Goal: Task Accomplishment & Management: Manage account settings

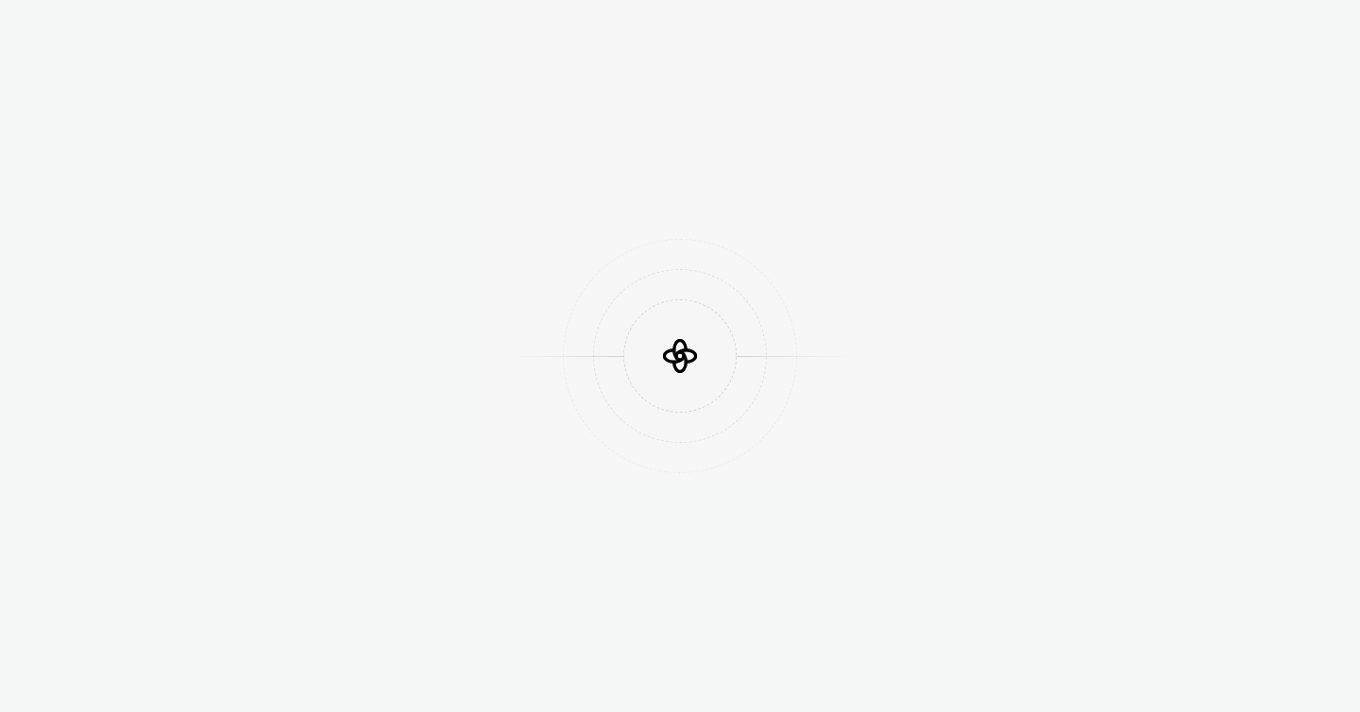
click at [544, 124] on div at bounding box center [680, 356] width 1360 height 712
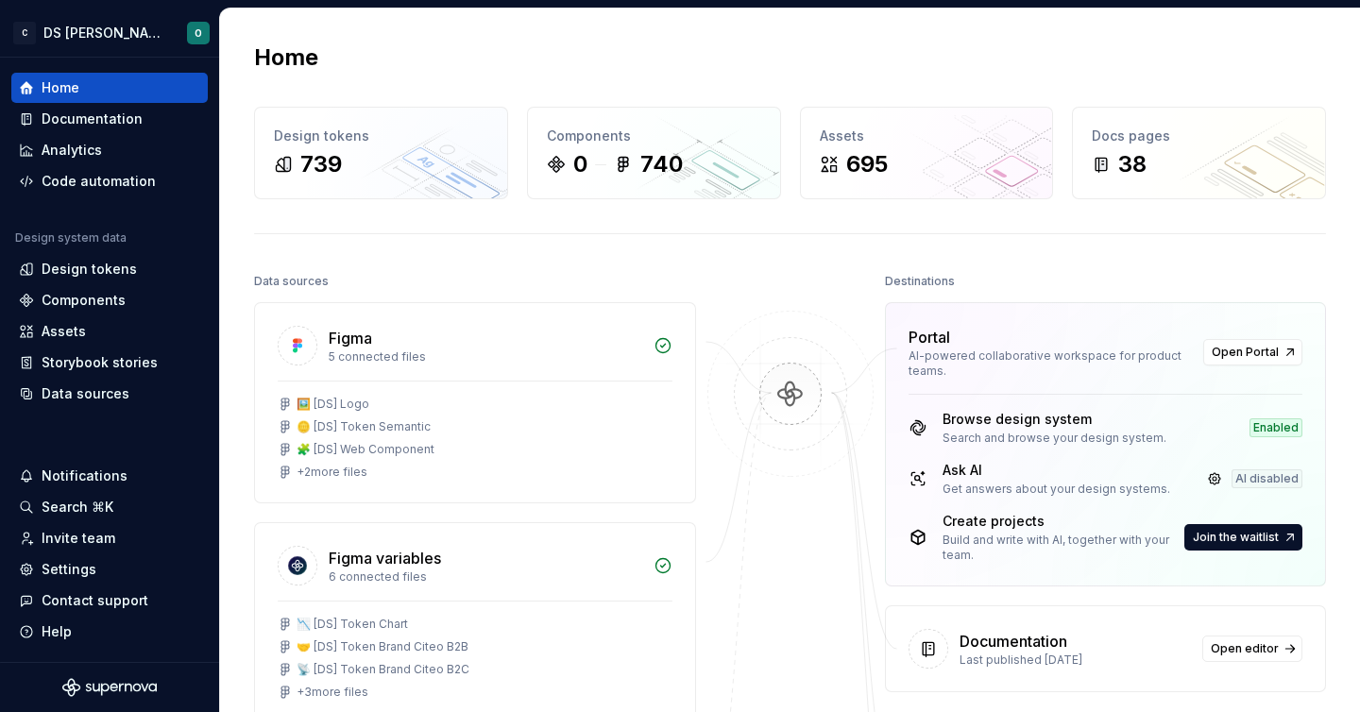
click at [934, 322] on div "Portal AI-powered collaborative workspace for product teams. Open Portal" at bounding box center [1106, 348] width 440 height 91
click at [76, 114] on div "Documentation" at bounding box center [92, 119] width 101 height 19
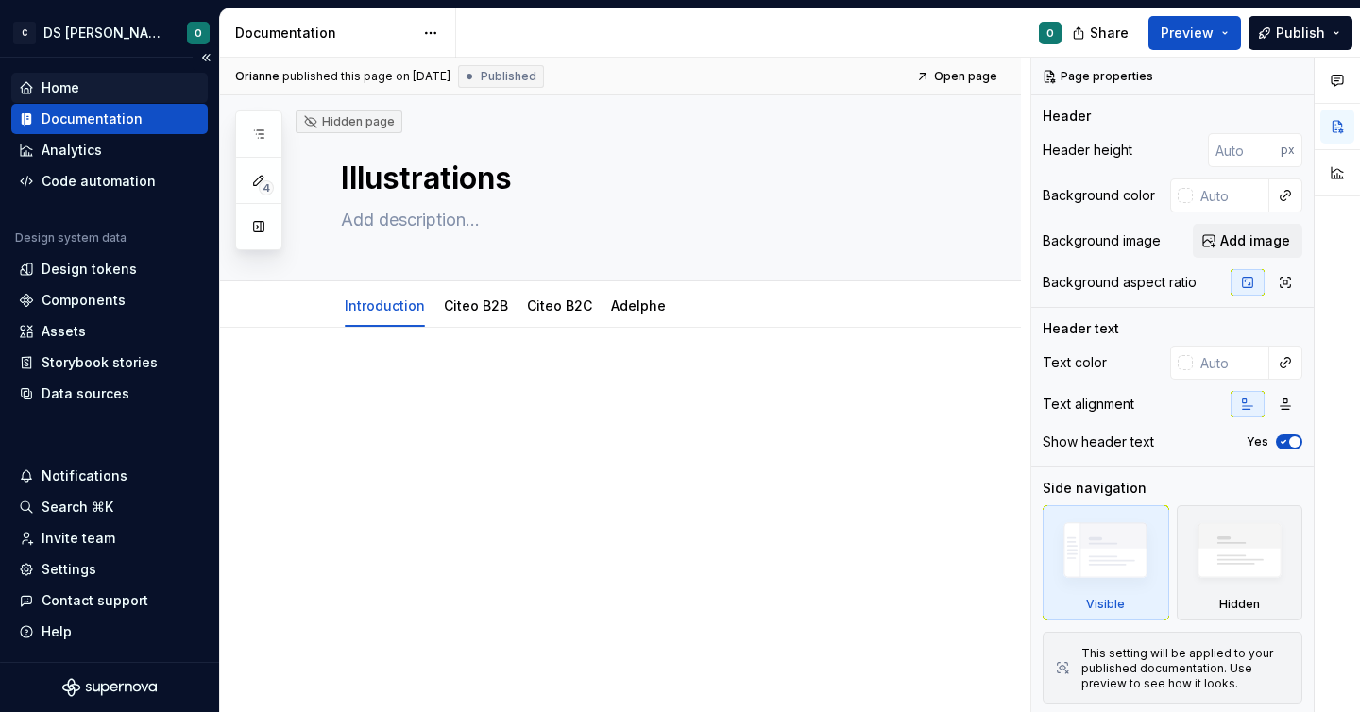
click at [55, 78] on div "Home" at bounding box center [61, 87] width 38 height 19
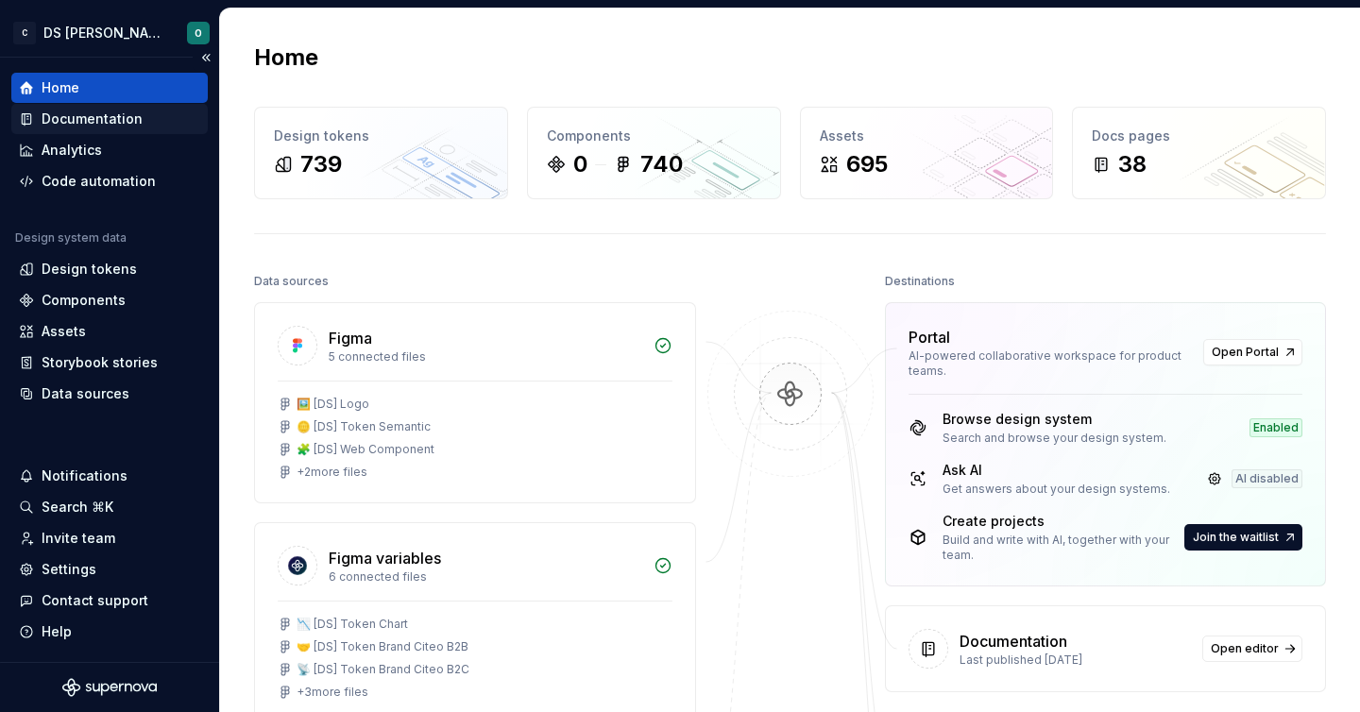
click at [65, 127] on div "Documentation" at bounding box center [92, 119] width 101 height 19
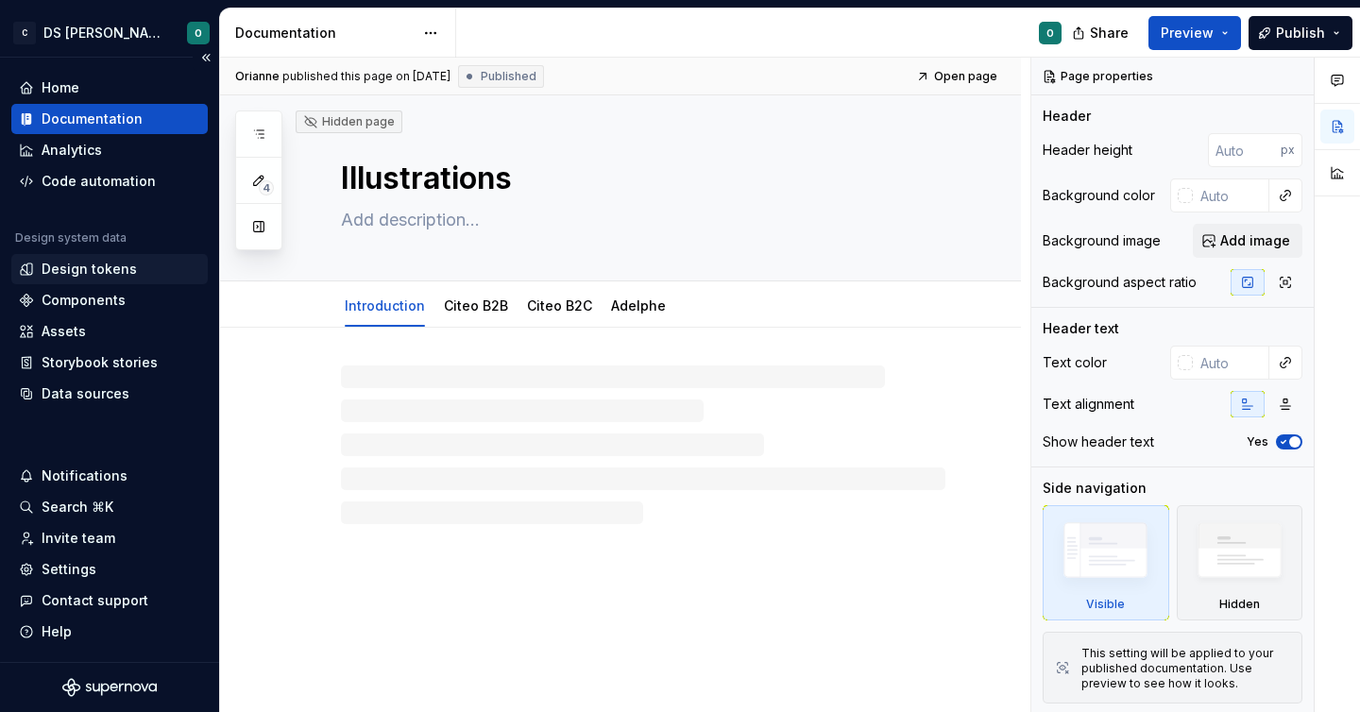
type textarea "*"
click at [106, 277] on div "Design tokens" at bounding box center [89, 269] width 95 height 19
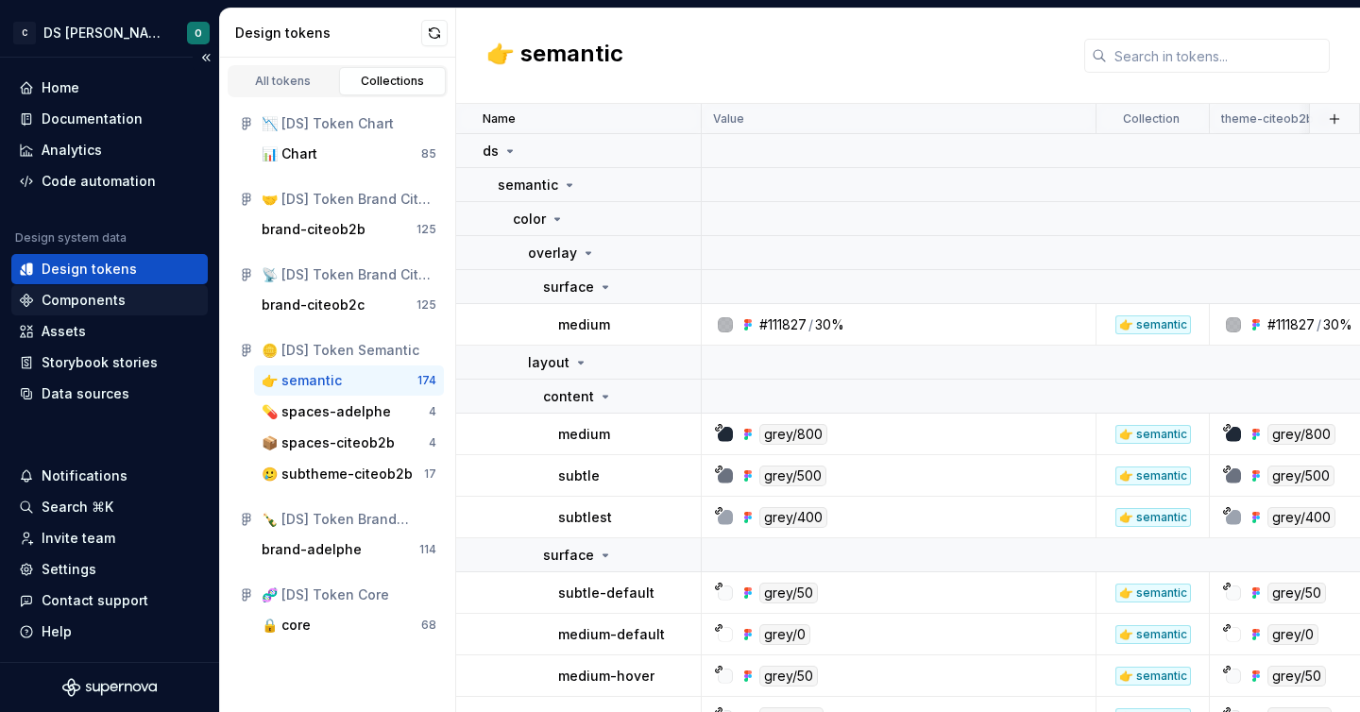
click at [109, 298] on div "Components" at bounding box center [84, 300] width 84 height 19
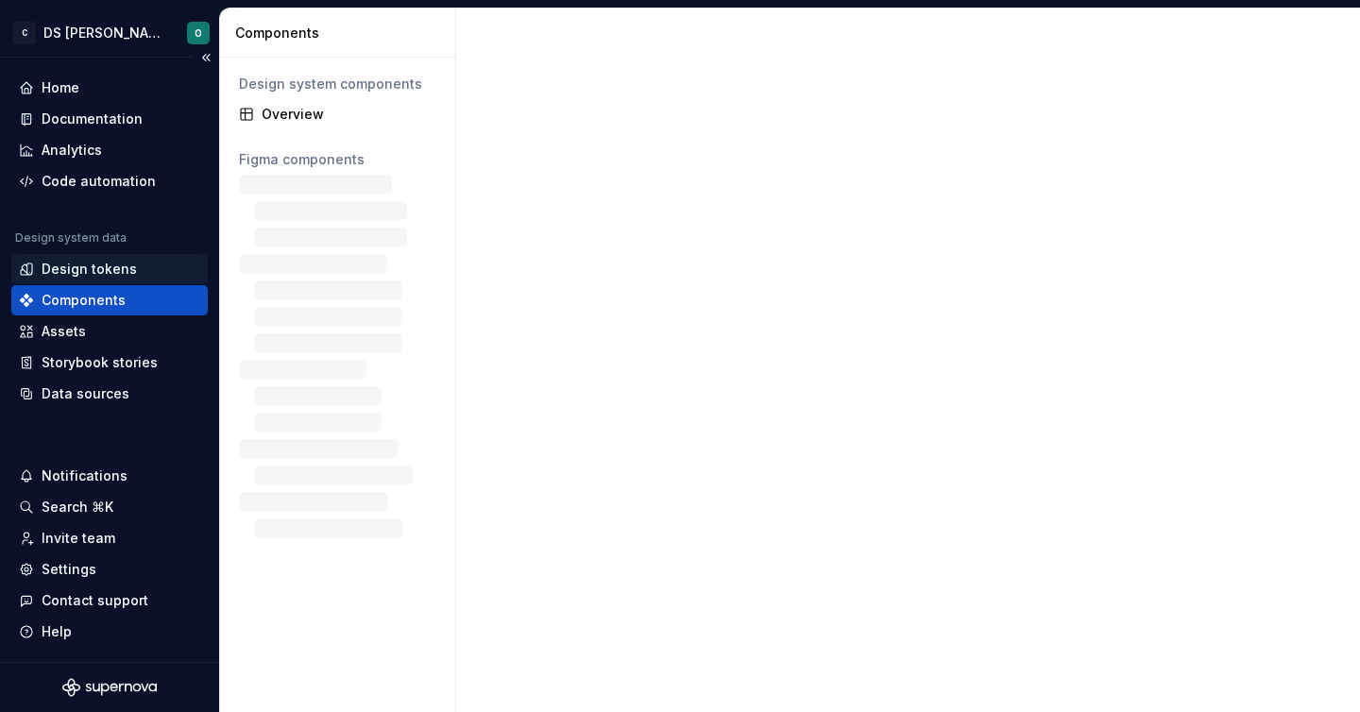
click at [90, 273] on div "Design tokens" at bounding box center [89, 269] width 95 height 19
click at [94, 254] on div "Design tokens" at bounding box center [109, 269] width 196 height 30
click at [97, 264] on div "Design tokens" at bounding box center [89, 269] width 95 height 19
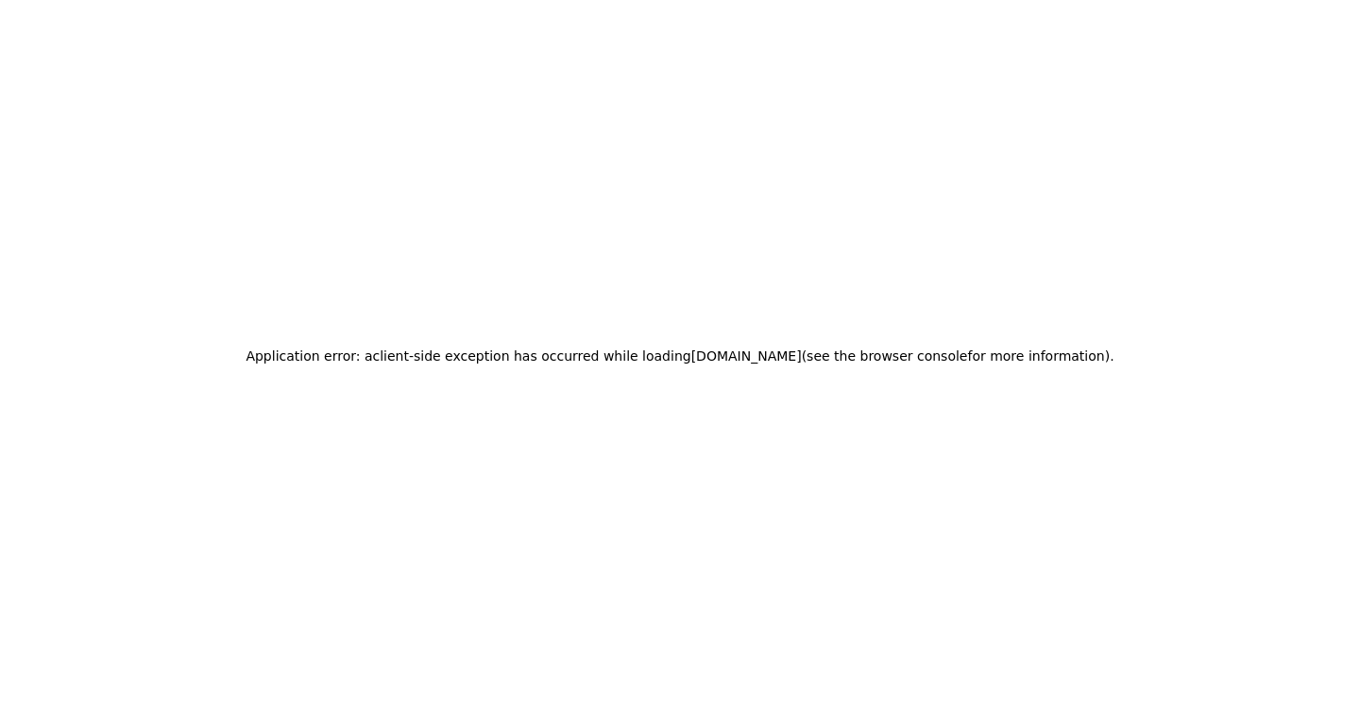
click at [324, 362] on h2 "Application error: a client -side exception has occurred while loading app.supe…" at bounding box center [680, 356] width 868 height 26
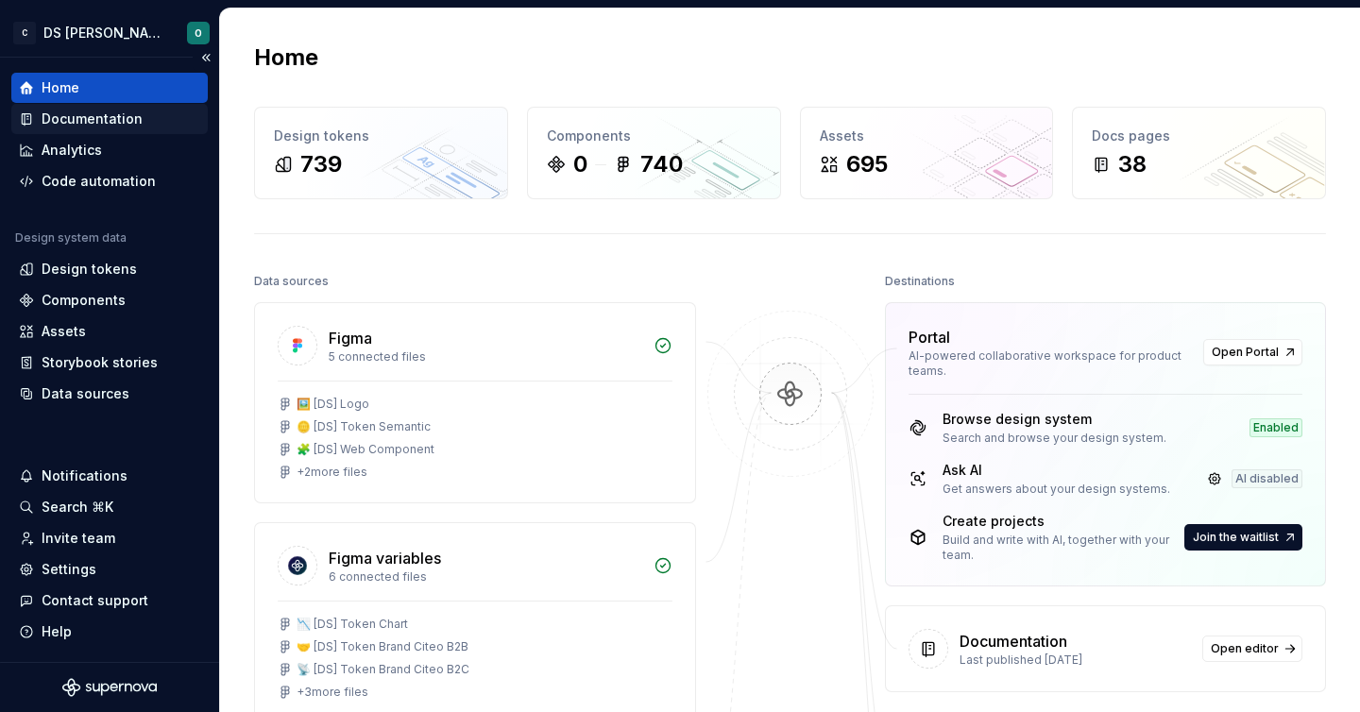
click at [63, 123] on div "Documentation" at bounding box center [92, 119] width 101 height 19
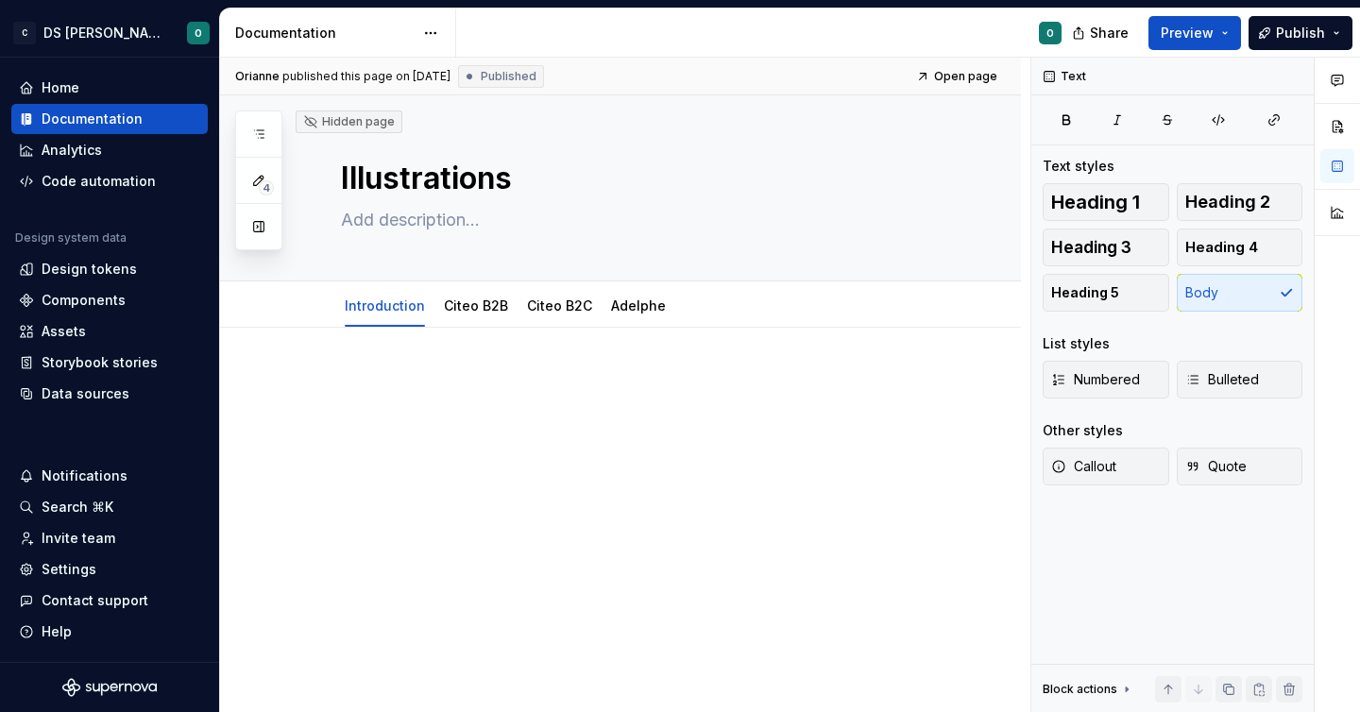
click at [719, 404] on div at bounding box center [643, 409] width 605 height 72
click at [431, 37] on html "C DS Citeo O Home Documentation Analytics Code automation Design system data De…" at bounding box center [680, 356] width 1360 height 712
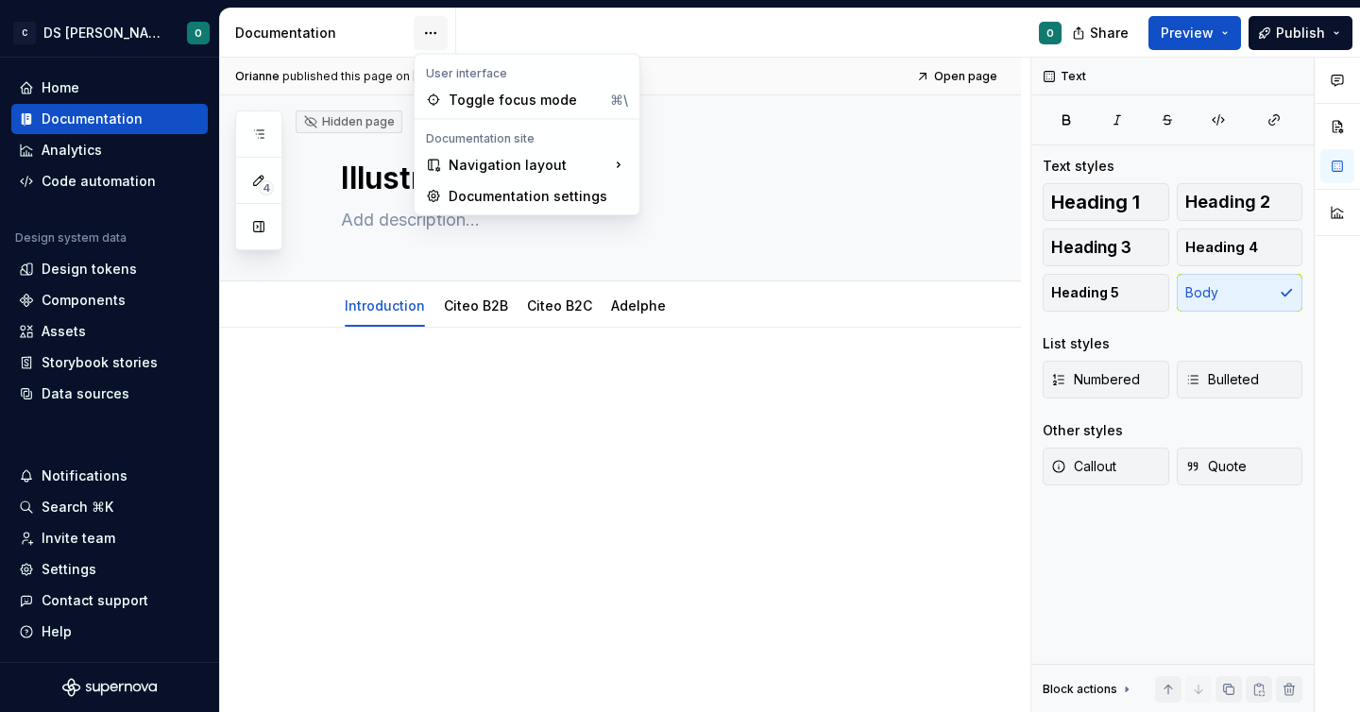
click at [431, 37] on html "C DS Citeo O Home Documentation Analytics Code automation Design system data De…" at bounding box center [680, 356] width 1360 height 712
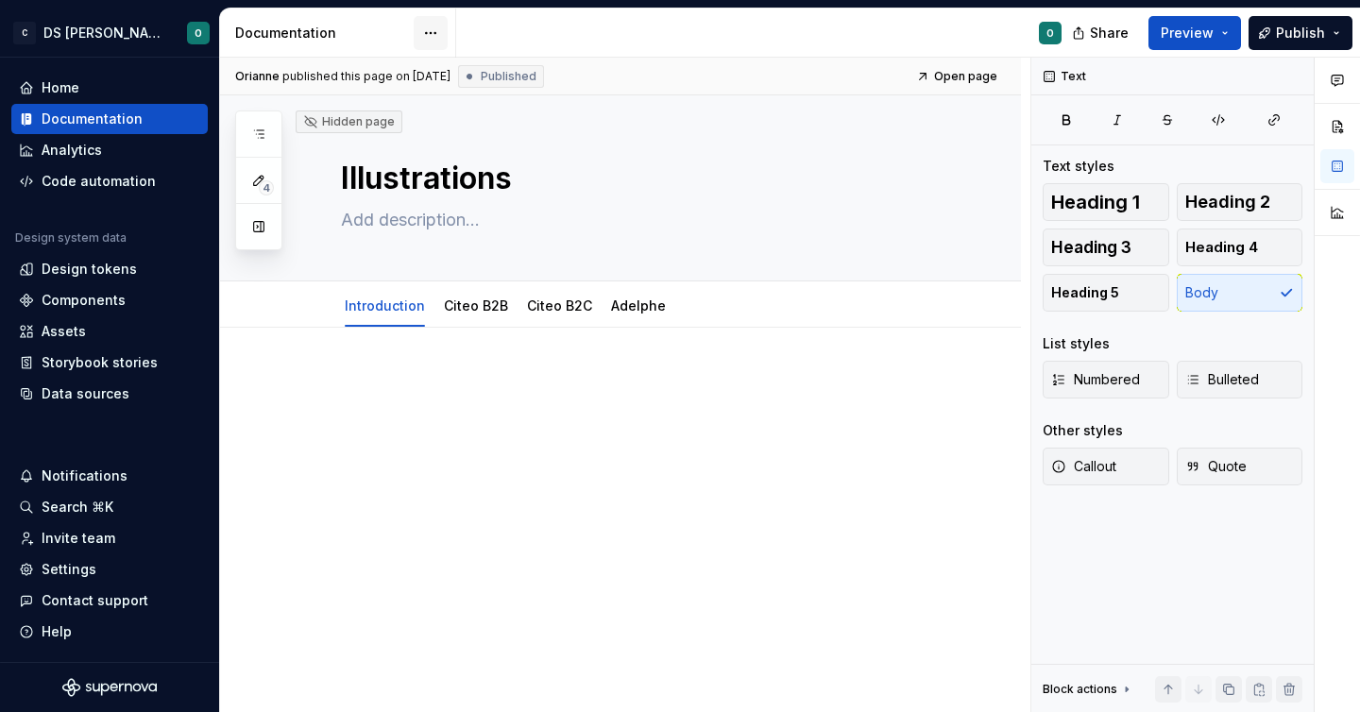
click at [431, 37] on html "C DS Citeo O Home Documentation Analytics Code automation Design system data De…" at bounding box center [680, 356] width 1360 height 712
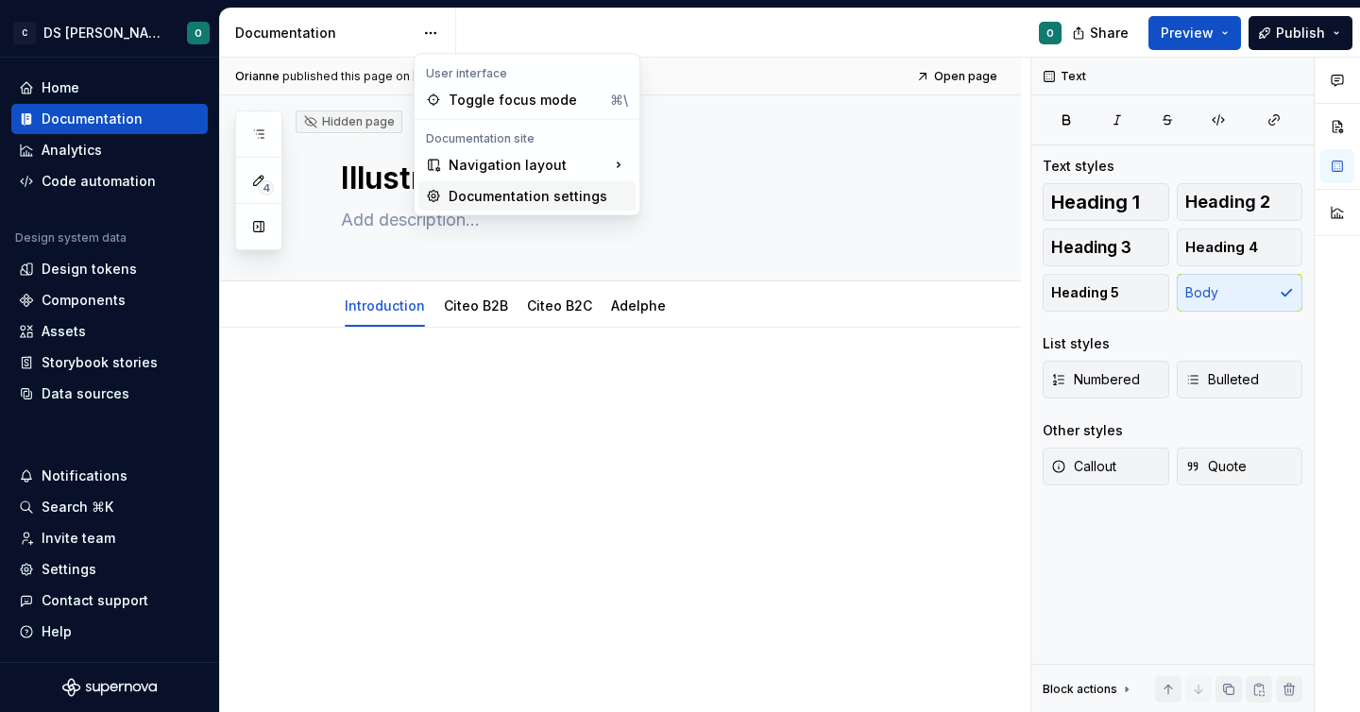
click at [545, 194] on div "Documentation settings" at bounding box center [538, 196] width 179 height 19
type textarea "*"
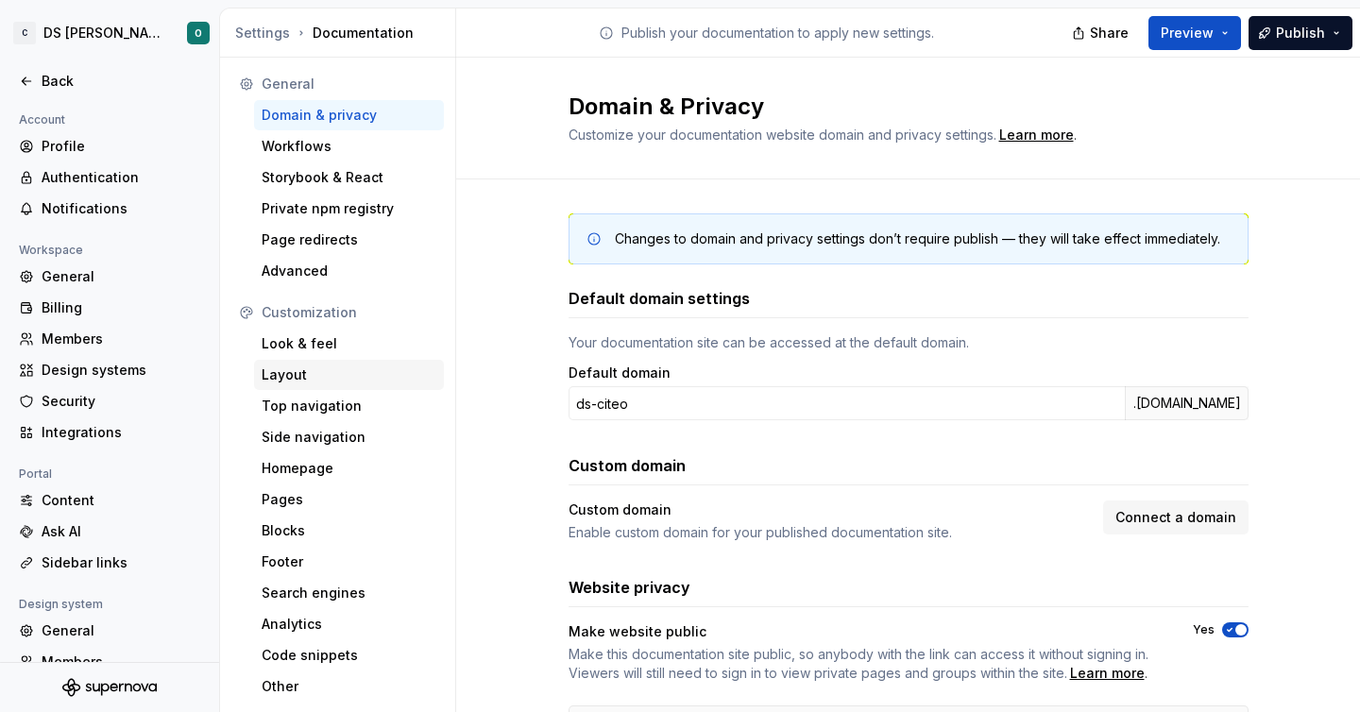
click at [364, 361] on div "Layout" at bounding box center [349, 375] width 190 height 30
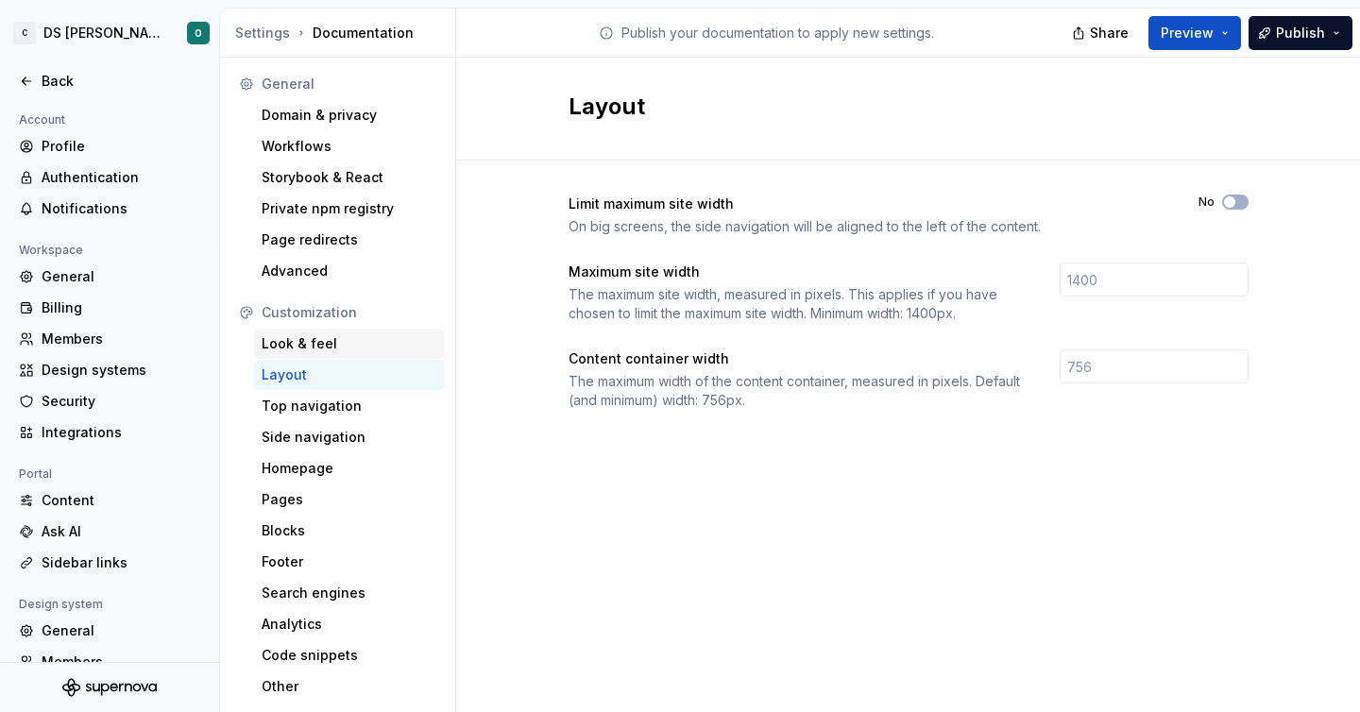
click at [360, 351] on div "Look & feel" at bounding box center [349, 343] width 175 height 19
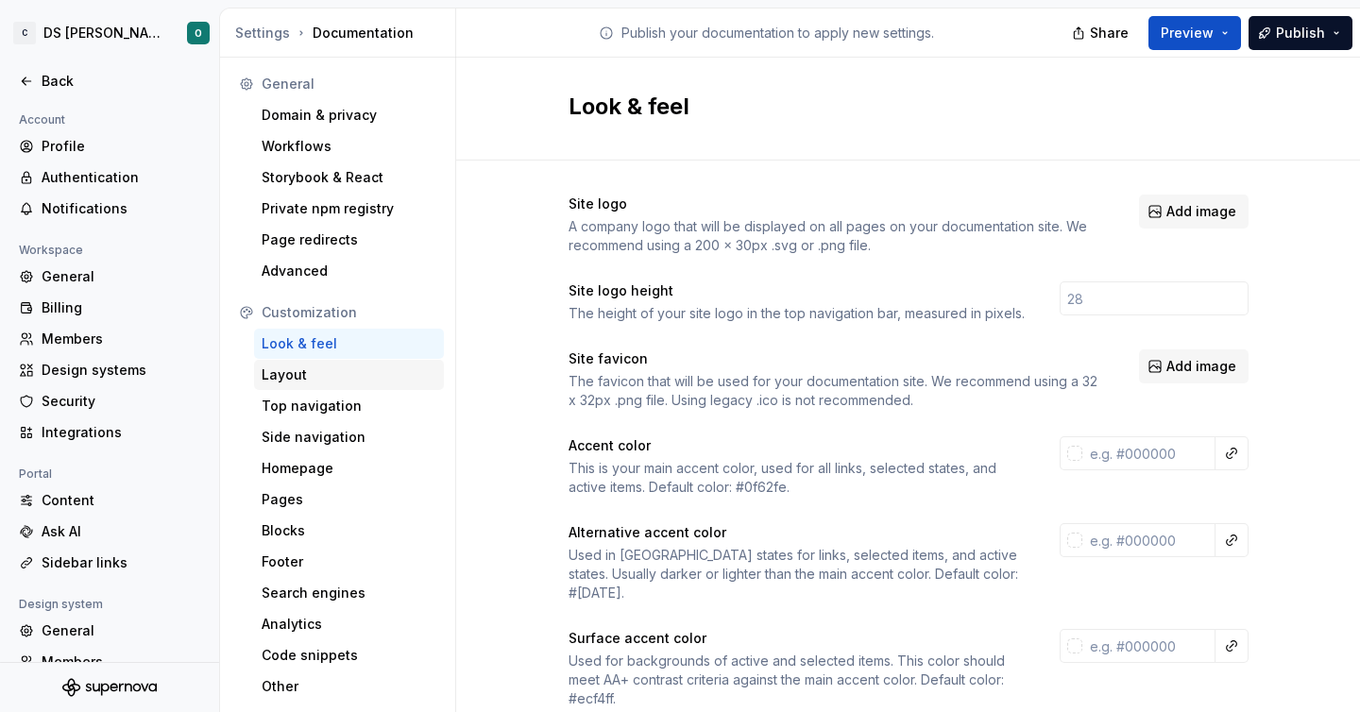
click at [344, 372] on div "Layout" at bounding box center [349, 375] width 175 height 19
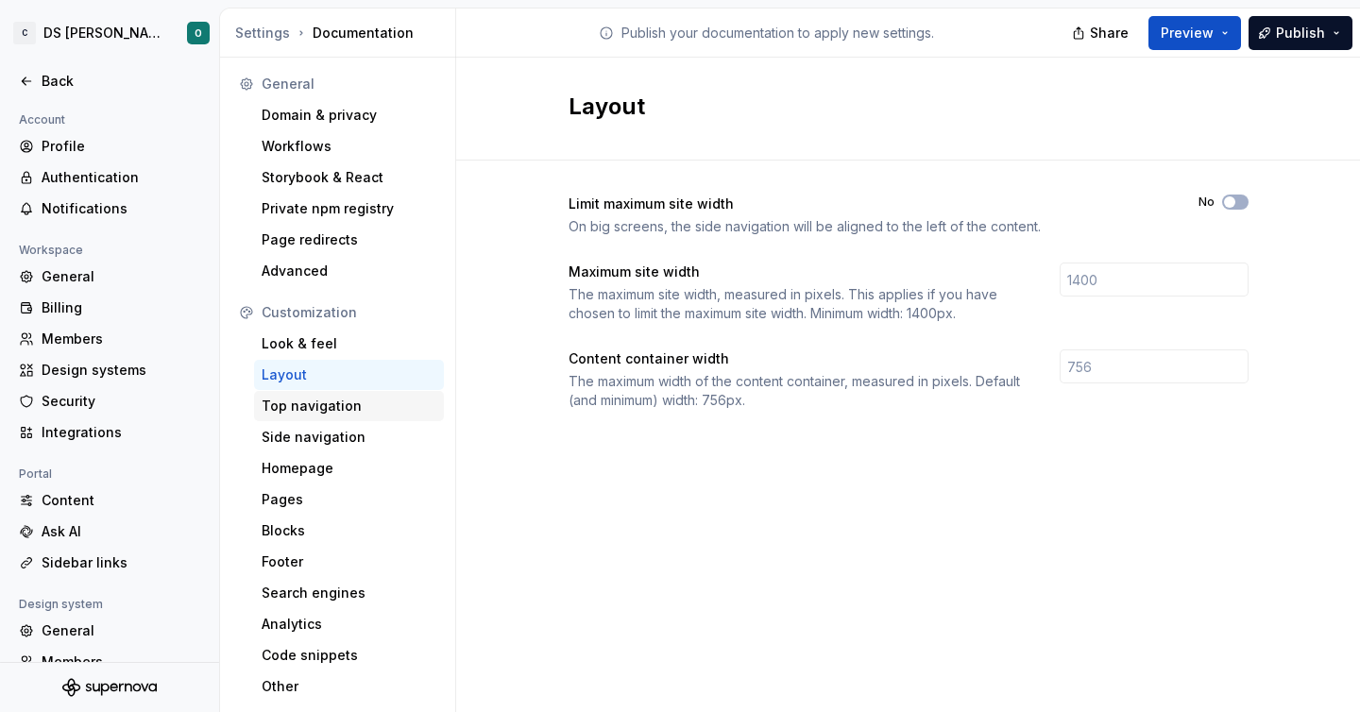
click at [322, 401] on div "Top navigation" at bounding box center [349, 406] width 175 height 19
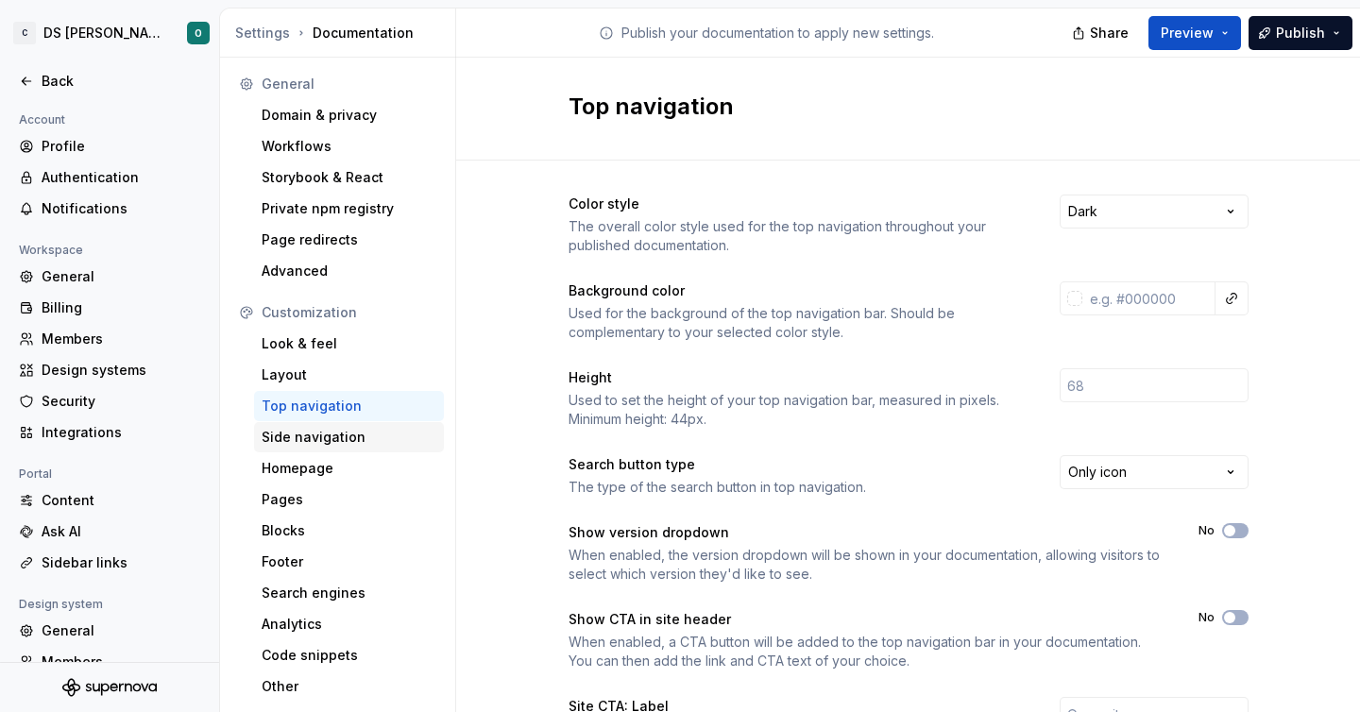
click at [332, 439] on div "Side navigation" at bounding box center [349, 437] width 175 height 19
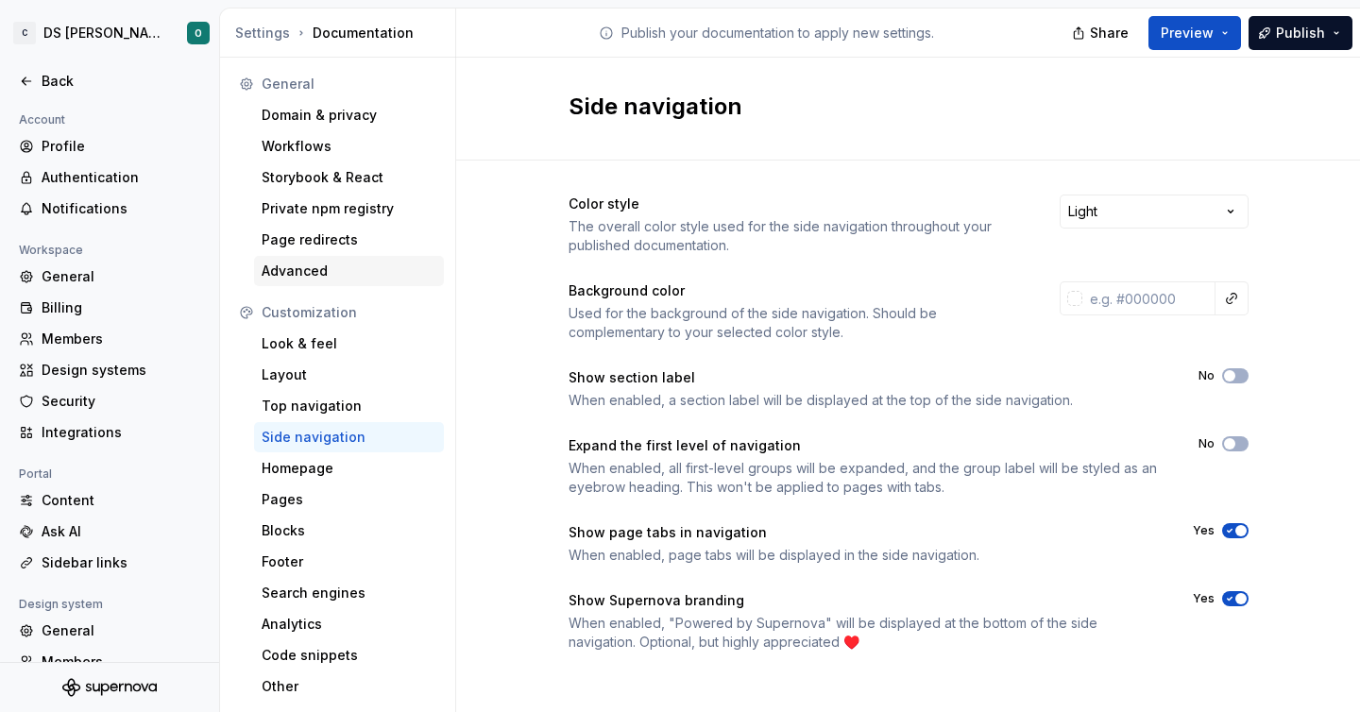
click at [332, 279] on div "Advanced" at bounding box center [349, 271] width 175 height 19
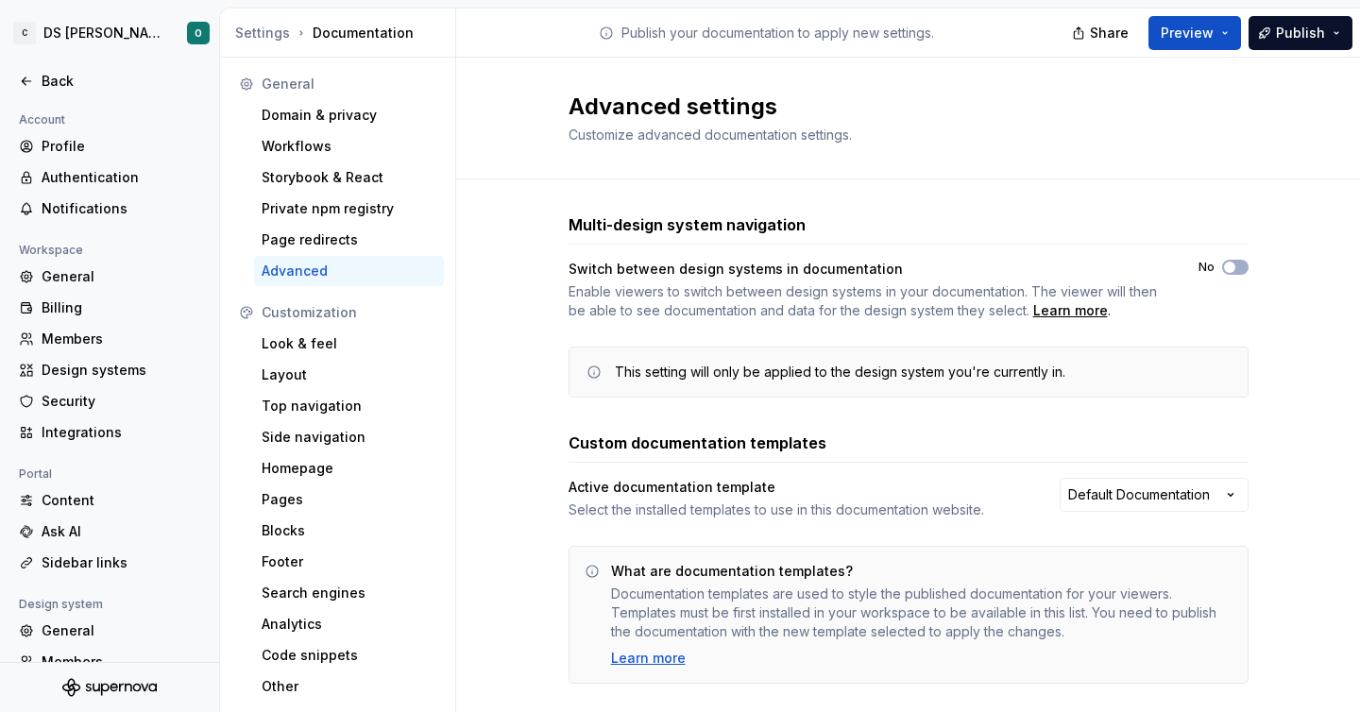
scroll to position [1, 0]
click at [833, 323] on div "Switch between design systems in documentation Enable viewers to switch between…" at bounding box center [909, 328] width 680 height 138
drag, startPoint x: 721, startPoint y: 216, endPoint x: 973, endPoint y: 216, distance: 252.2
click at [973, 216] on div "Multi-design system navigation" at bounding box center [909, 224] width 680 height 23
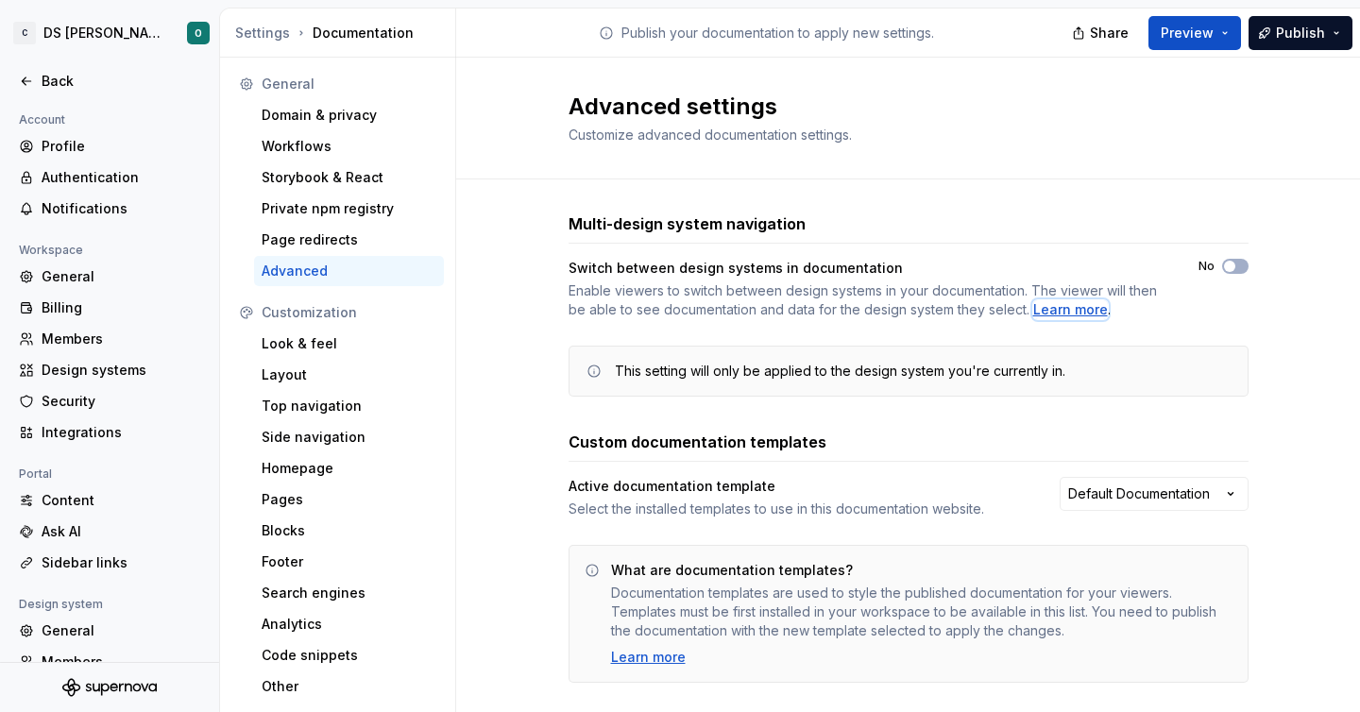
click at [1088, 307] on div "Learn more" at bounding box center [1070, 309] width 75 height 19
click at [317, 145] on div "Workflows" at bounding box center [349, 146] width 175 height 19
click at [326, 101] on div "Domain & privacy" at bounding box center [349, 115] width 190 height 30
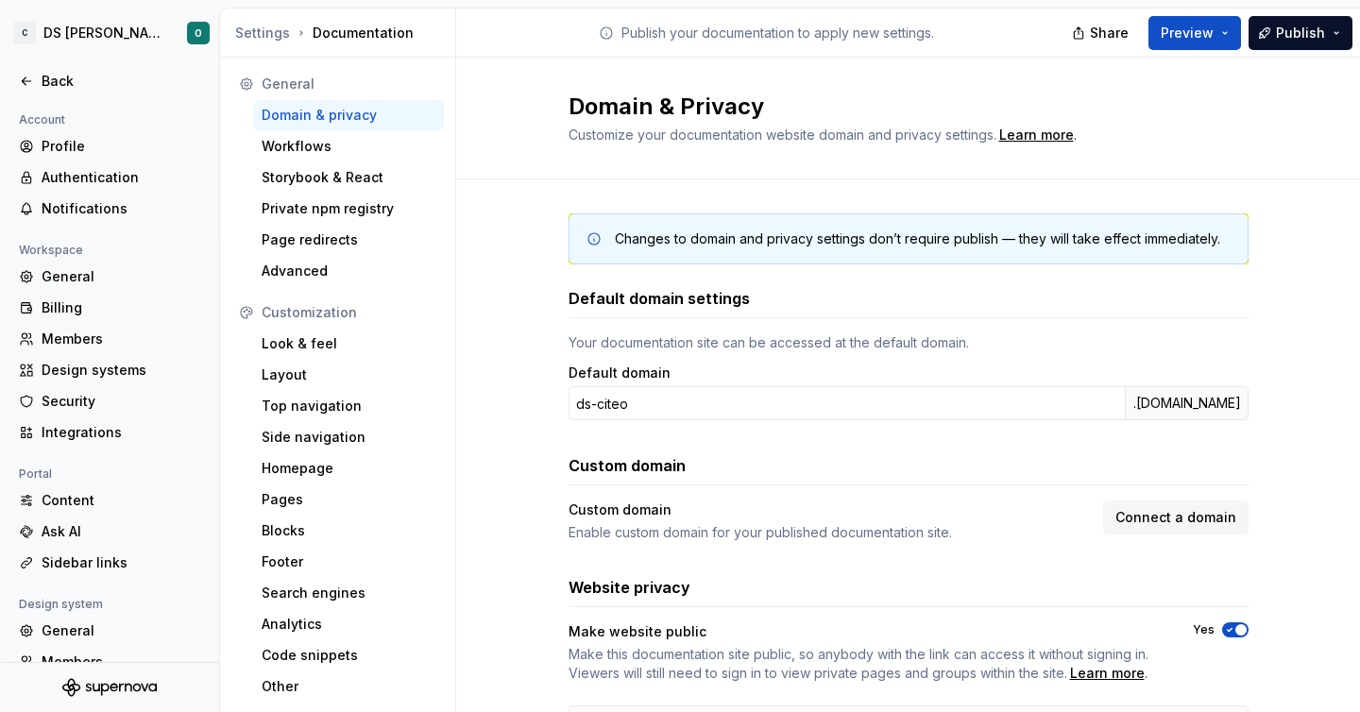
click at [1235, 93] on div "Domain & Privacy Customize your documentation website domain and privacy settin…" at bounding box center [909, 118] width 680 height 53
click at [488, 289] on div "Changes to domain and privacy settings don’t require publish — they will take e…" at bounding box center [908, 507] width 904 height 657
click at [109, 281] on div "General" at bounding box center [121, 276] width 159 height 19
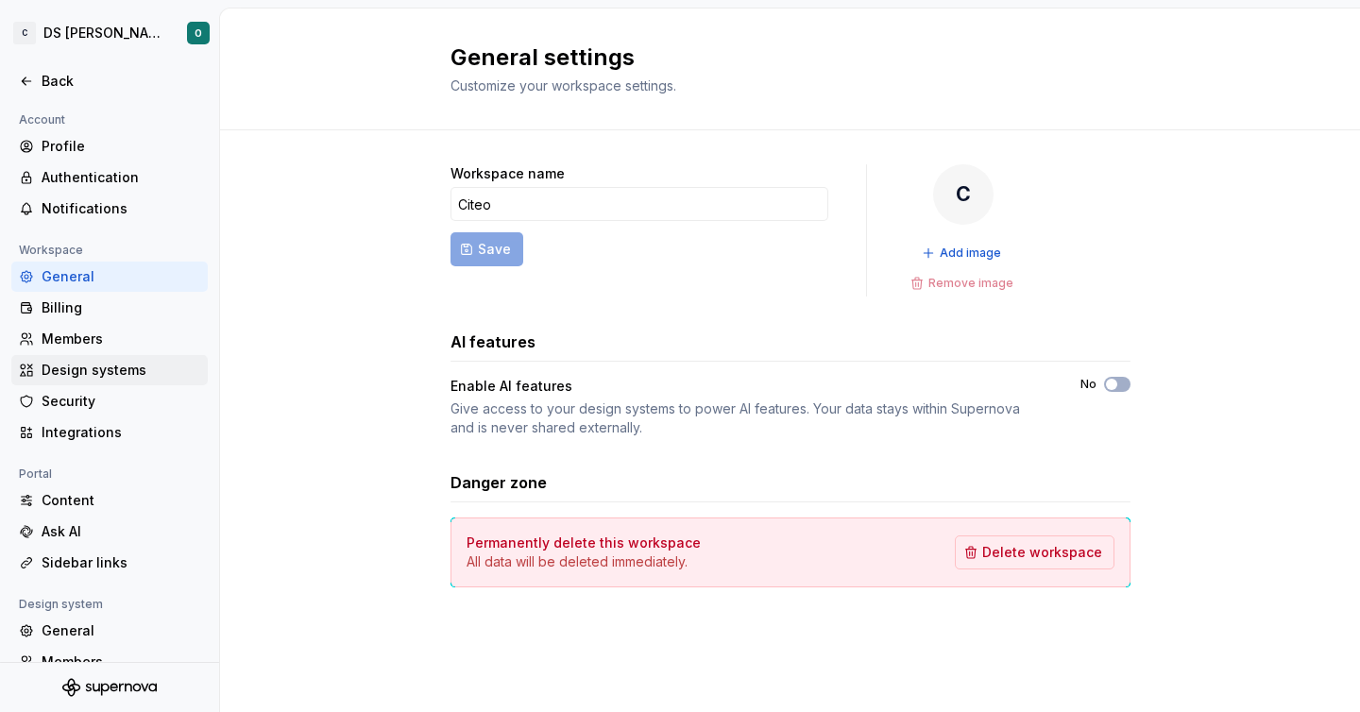
scroll to position [120, 0]
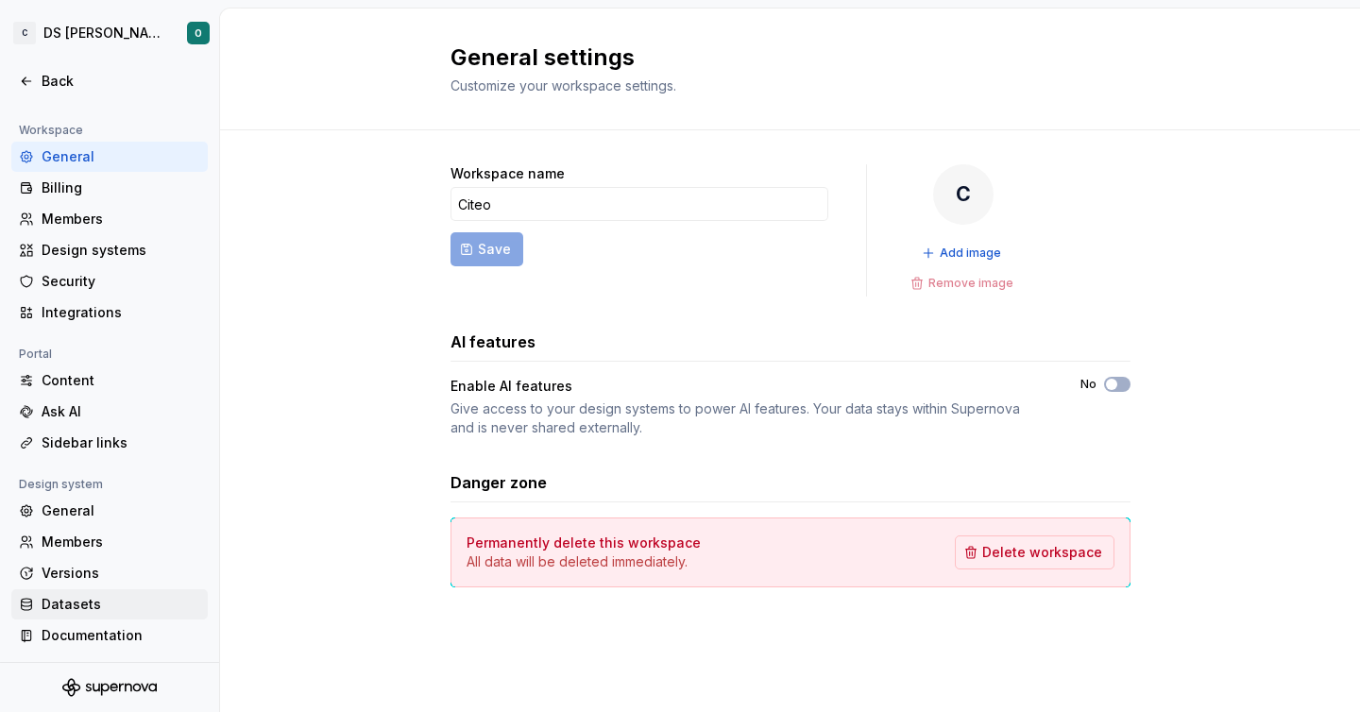
click at [112, 601] on div "Datasets" at bounding box center [121, 604] width 159 height 19
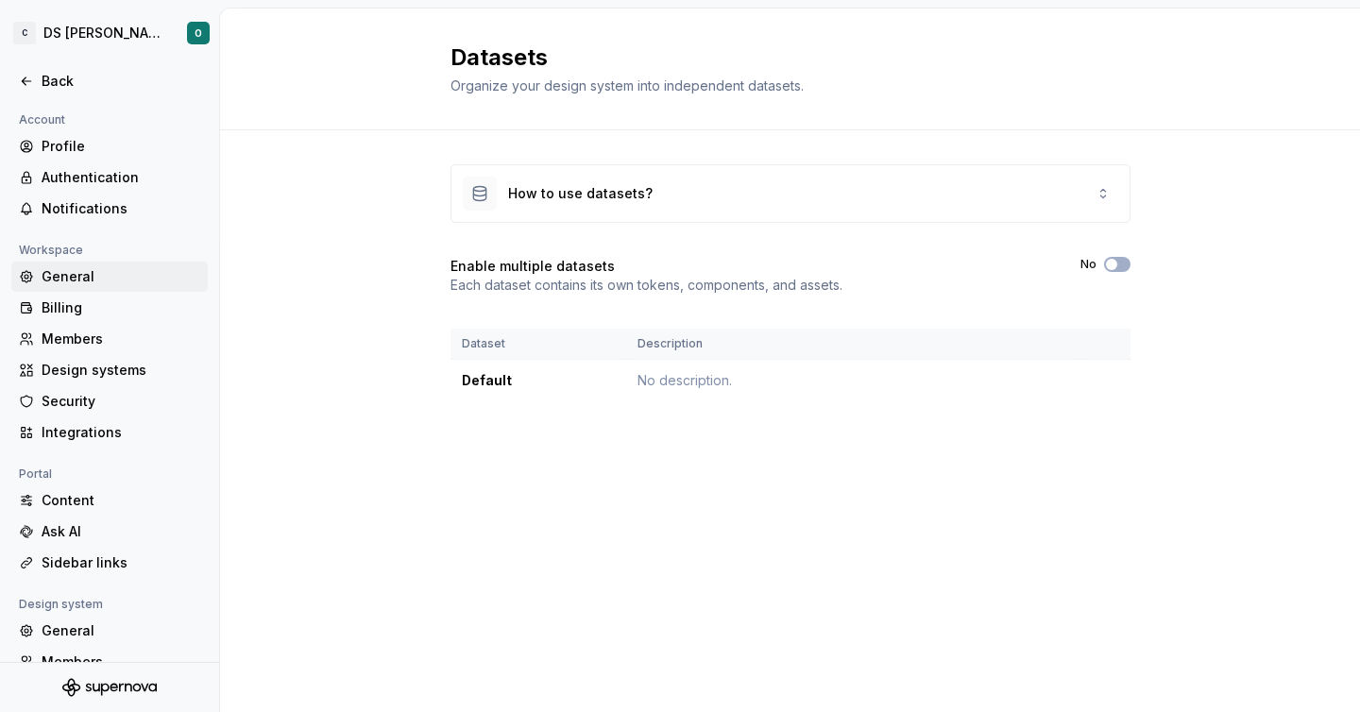
click at [105, 284] on div "General" at bounding box center [121, 276] width 159 height 19
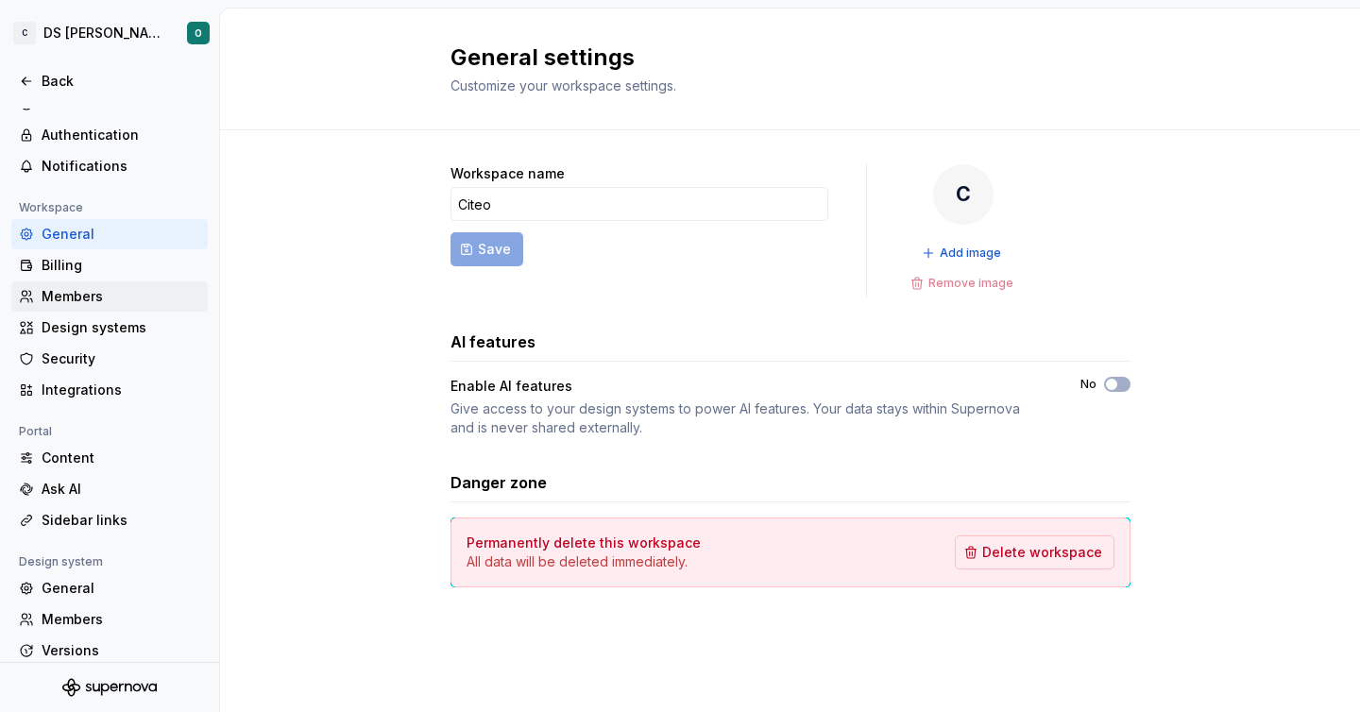
scroll to position [120, 0]
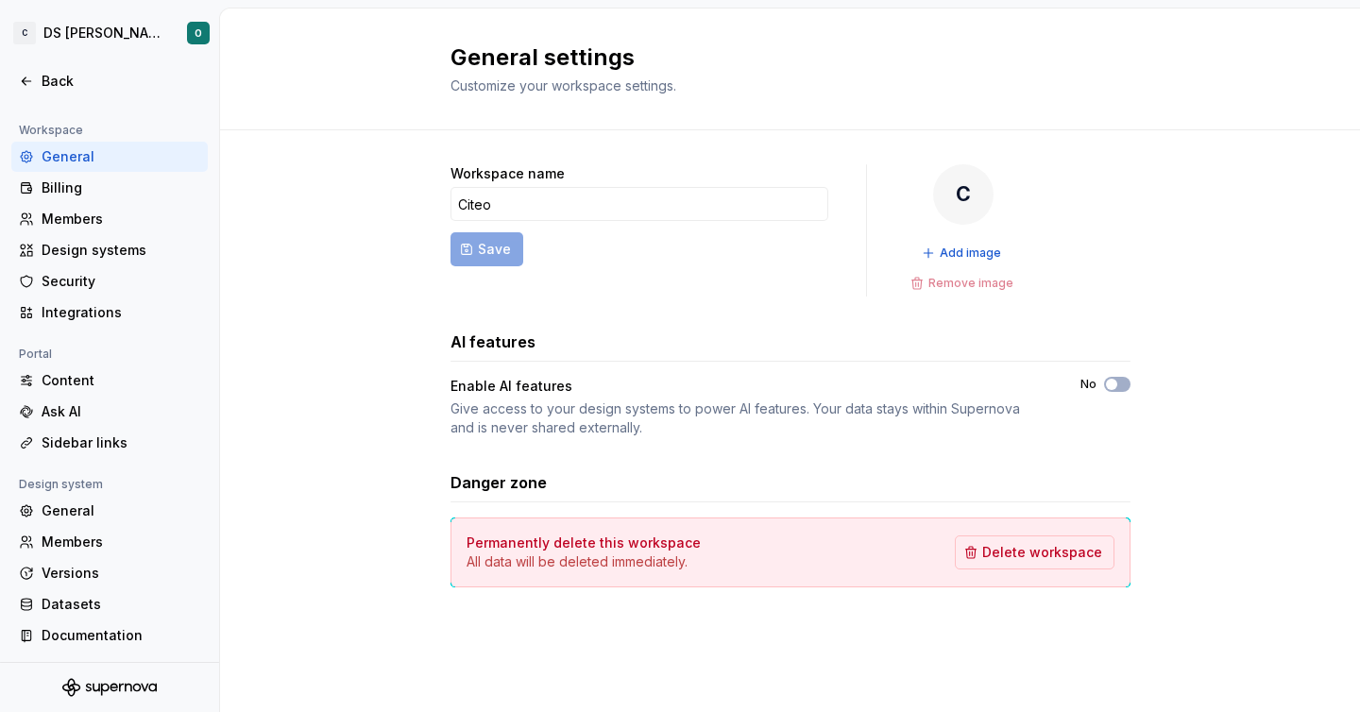
click at [95, 484] on div "Design system" at bounding box center [60, 484] width 99 height 23
click at [97, 527] on div "Members" at bounding box center [109, 542] width 196 height 30
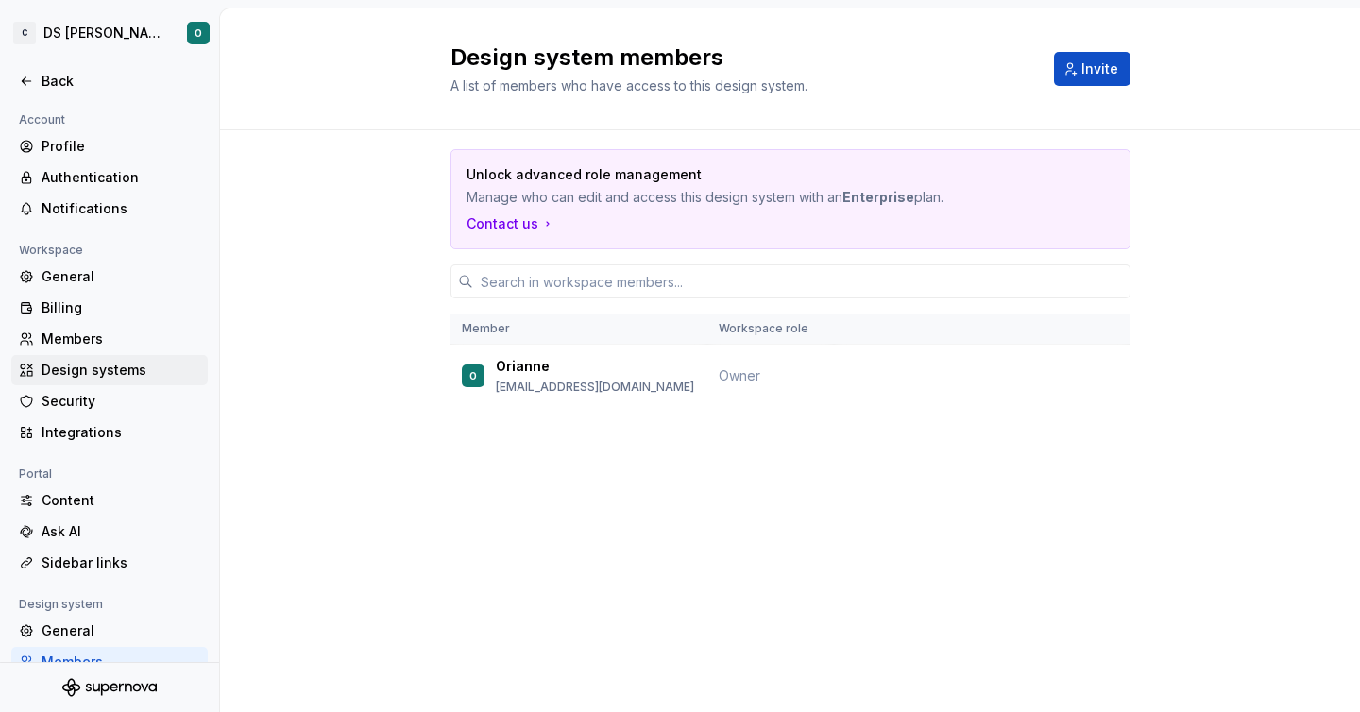
click at [102, 380] on div "Design systems" at bounding box center [109, 370] width 196 height 30
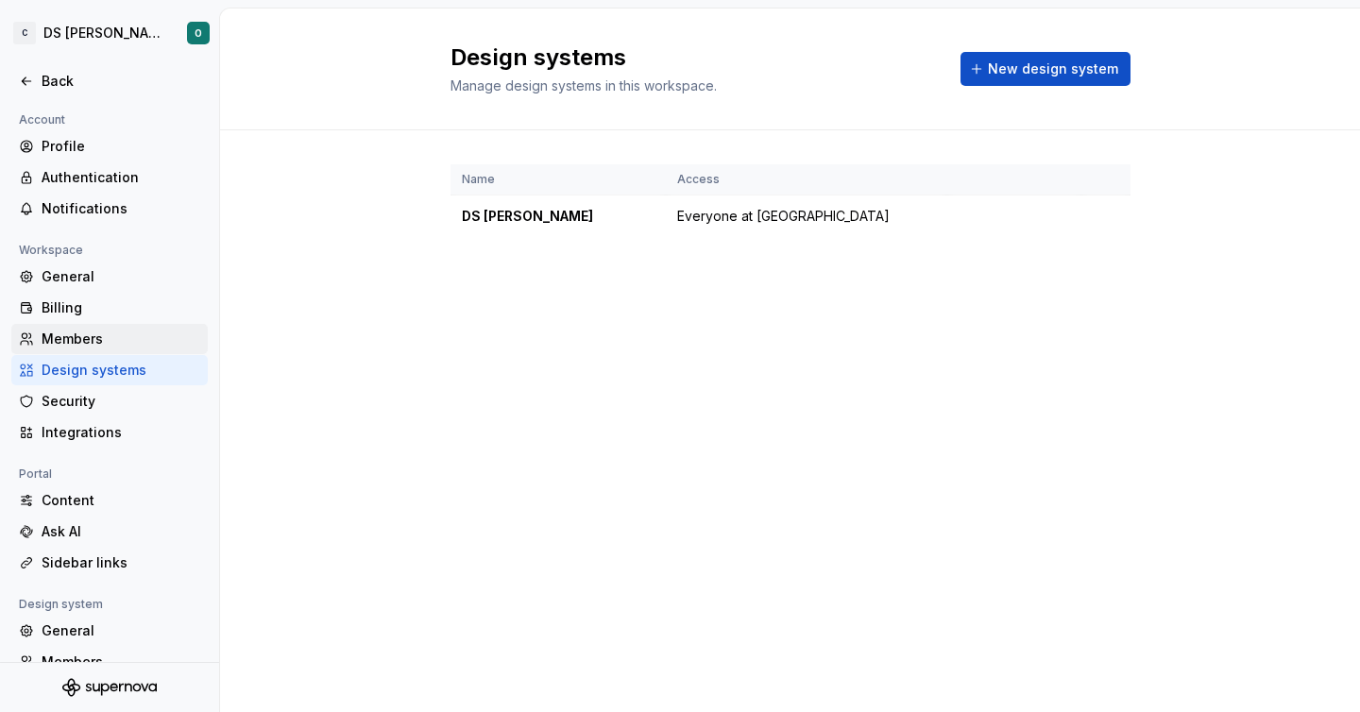
click at [114, 334] on div "Members" at bounding box center [121, 339] width 159 height 19
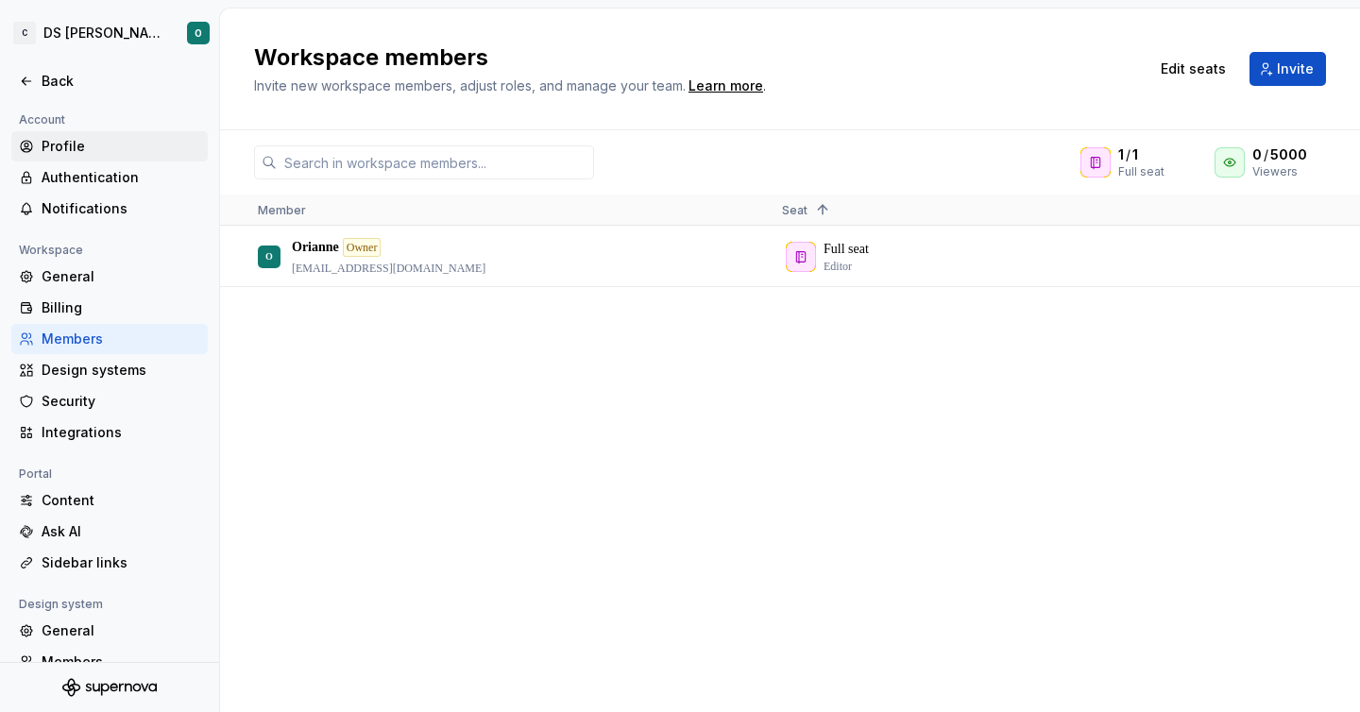
click at [102, 145] on div "Profile" at bounding box center [121, 146] width 159 height 19
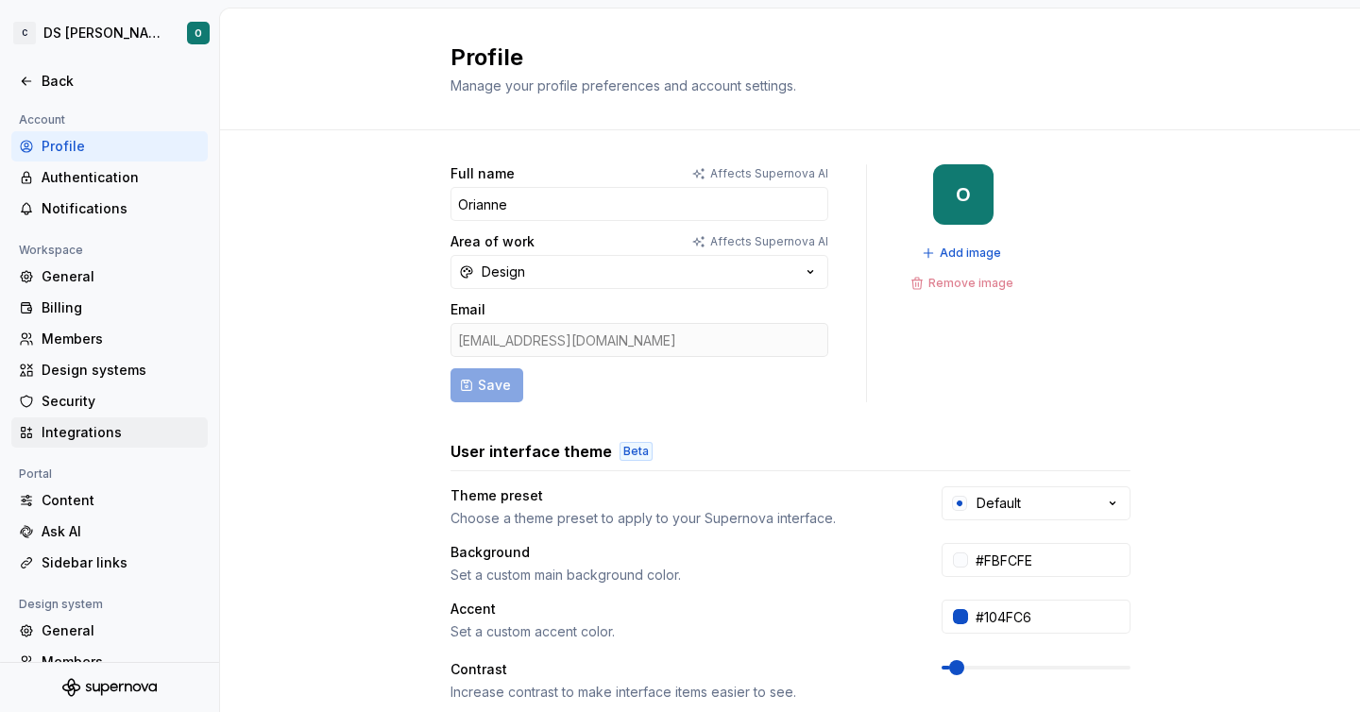
click at [125, 428] on div "Integrations" at bounding box center [121, 432] width 159 height 19
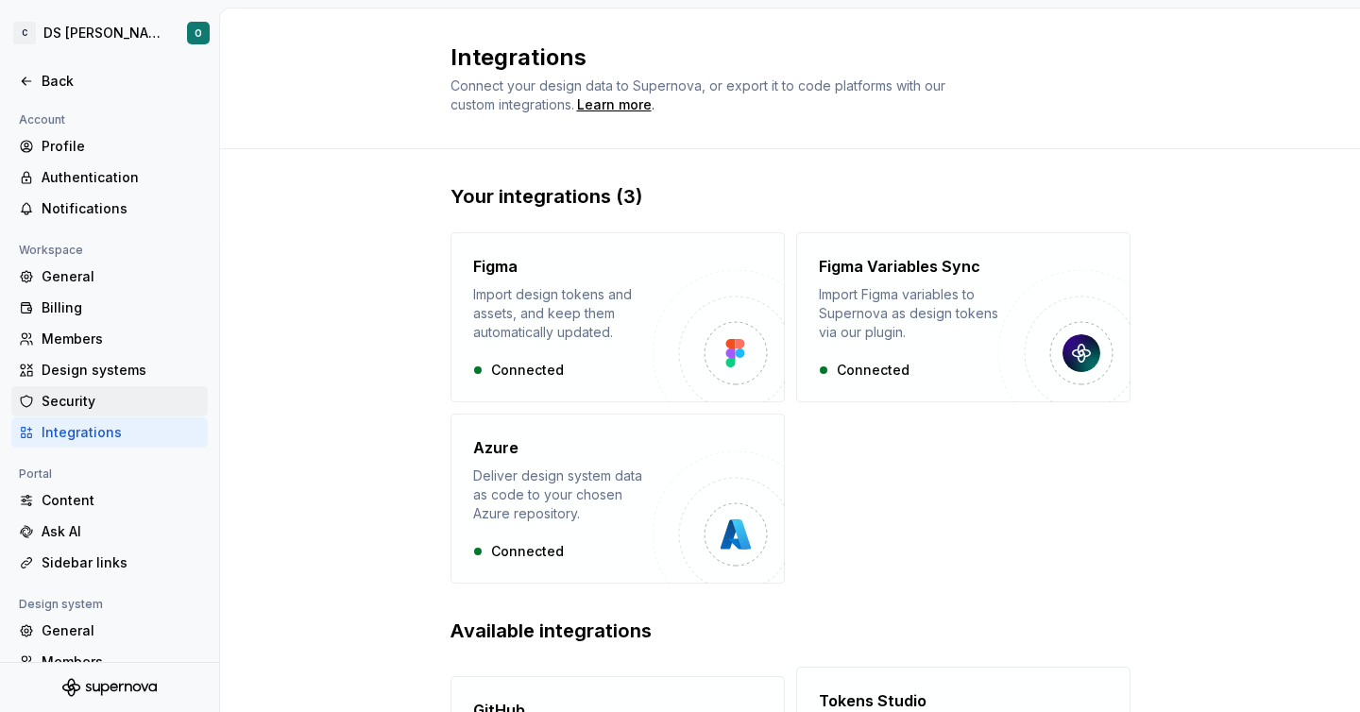
click at [90, 404] on div "Security" at bounding box center [121, 401] width 159 height 19
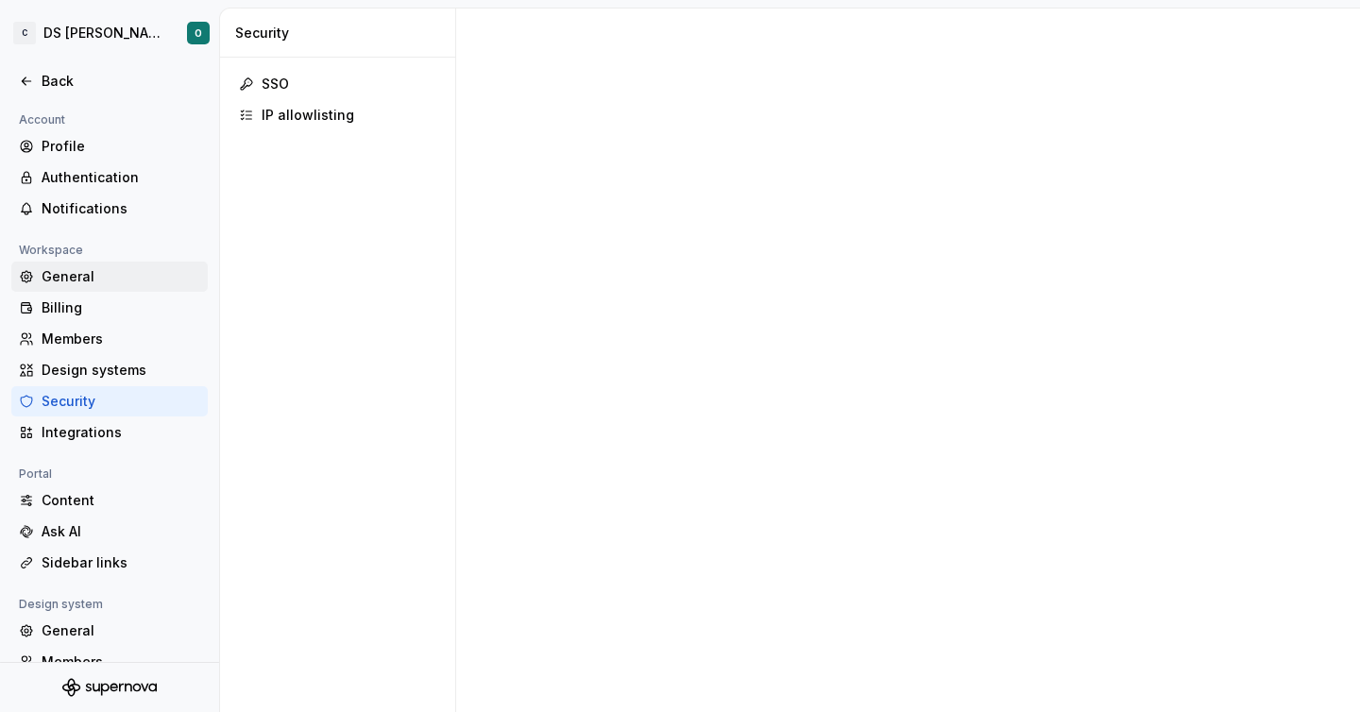
click at [90, 274] on div "General" at bounding box center [121, 276] width 159 height 19
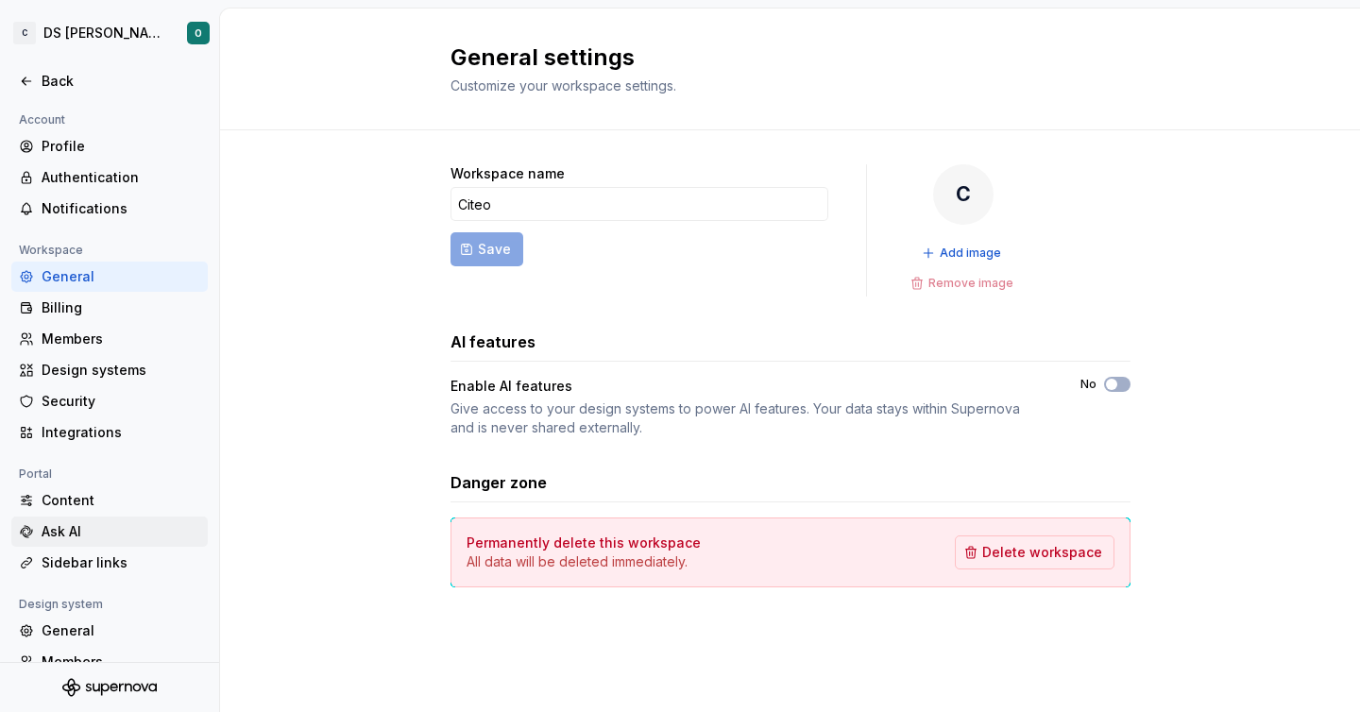
scroll to position [120, 0]
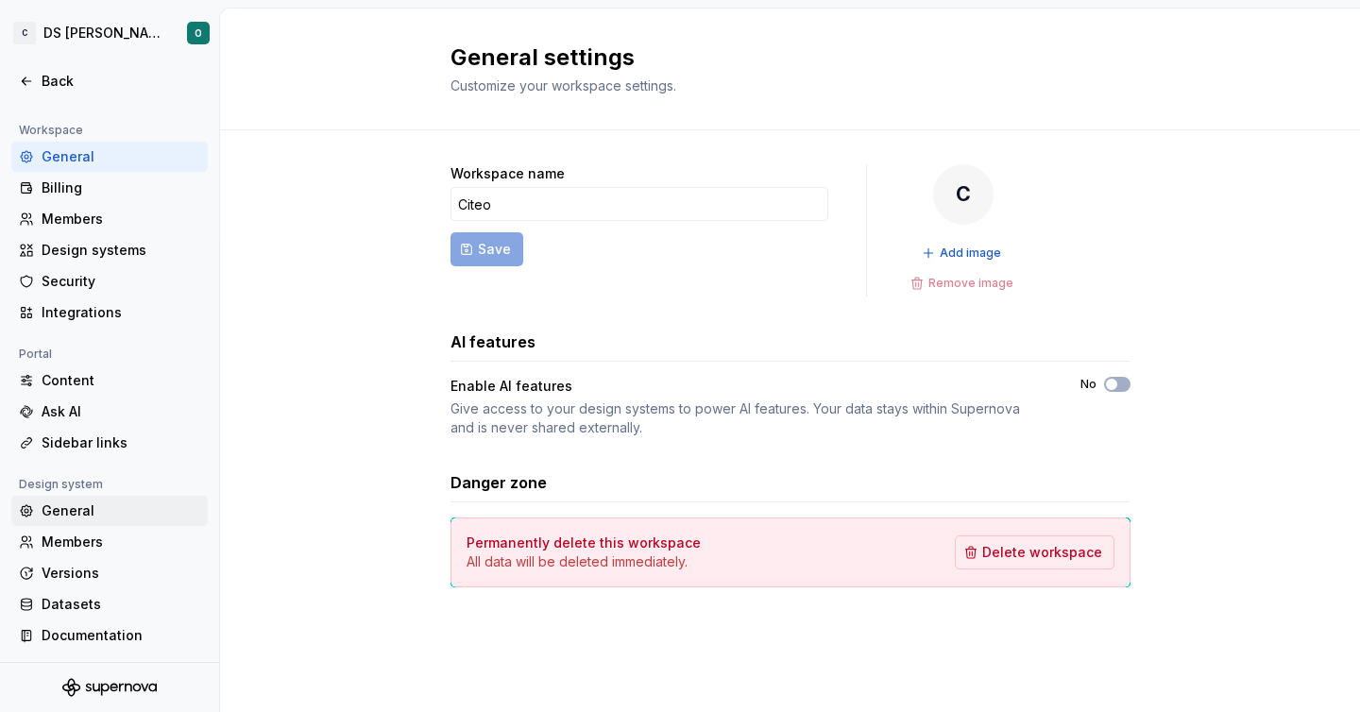
click at [94, 496] on div "General" at bounding box center [109, 511] width 196 height 30
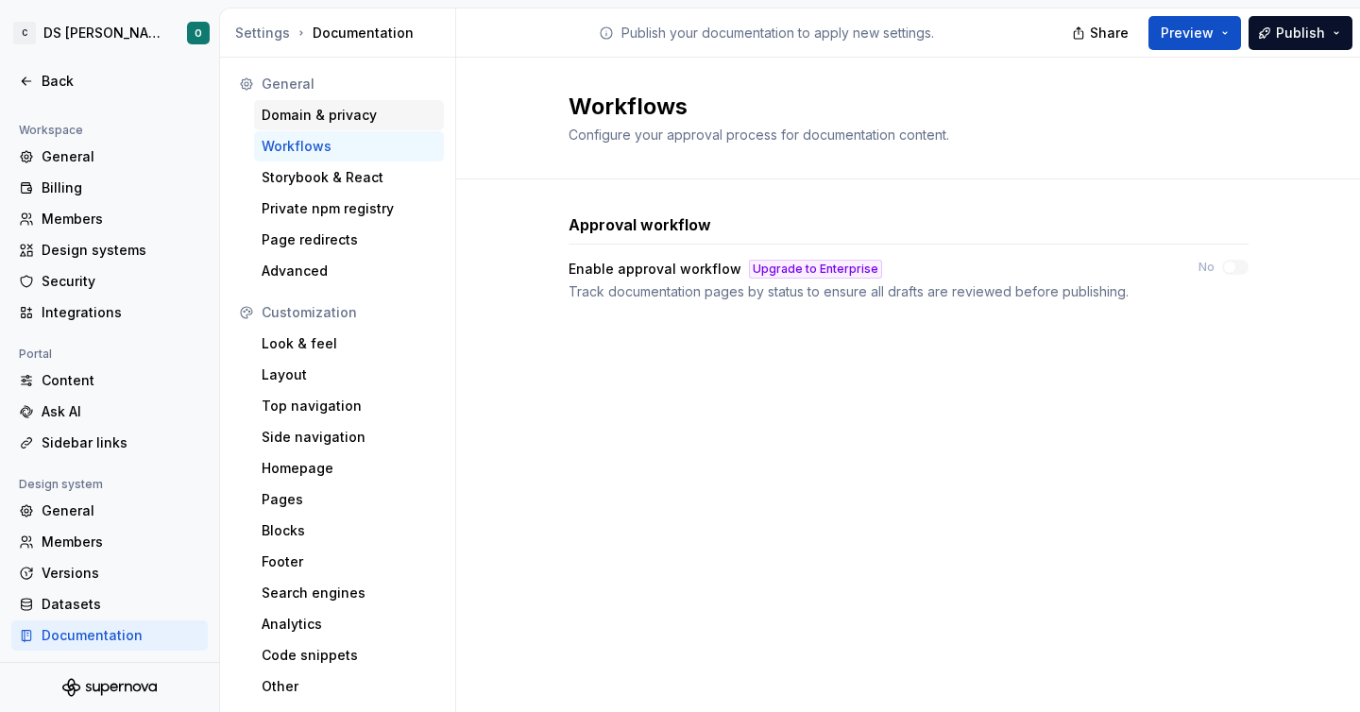
click at [354, 106] on div "Domain & privacy" at bounding box center [349, 115] width 175 height 19
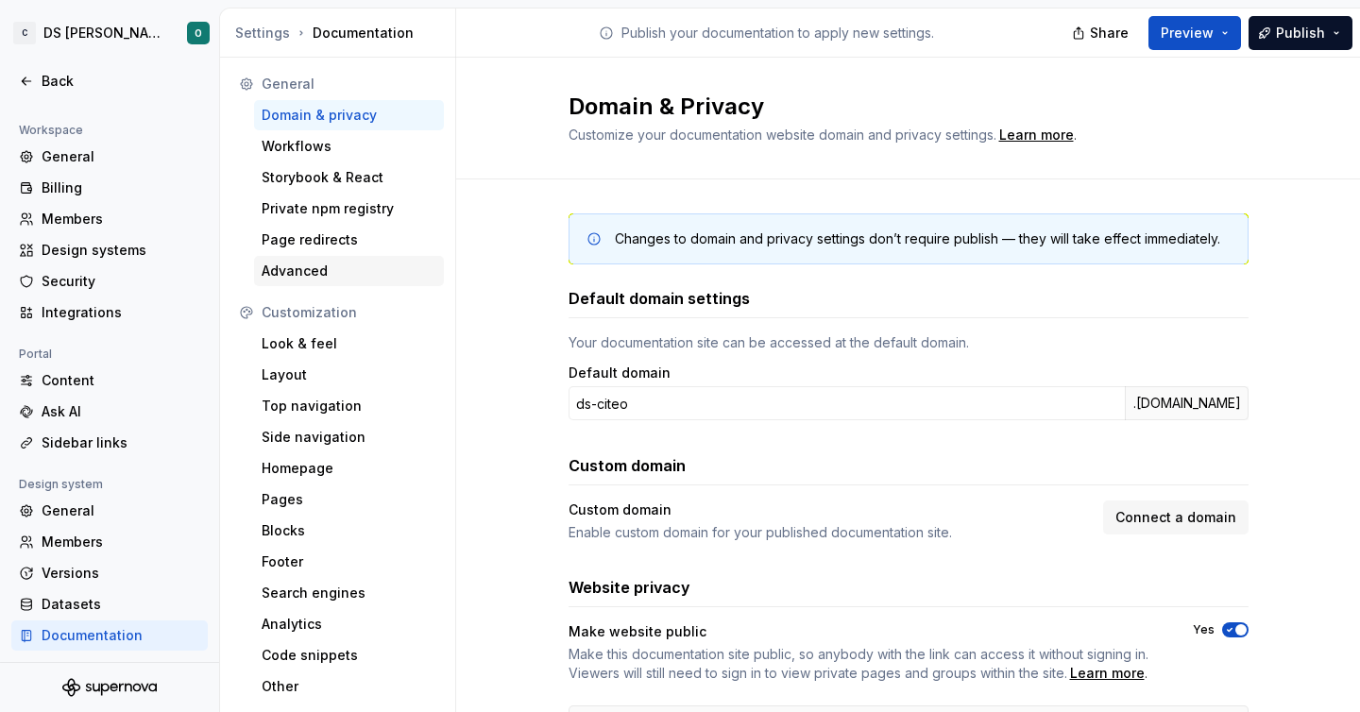
click at [347, 263] on div "Advanced" at bounding box center [349, 271] width 175 height 19
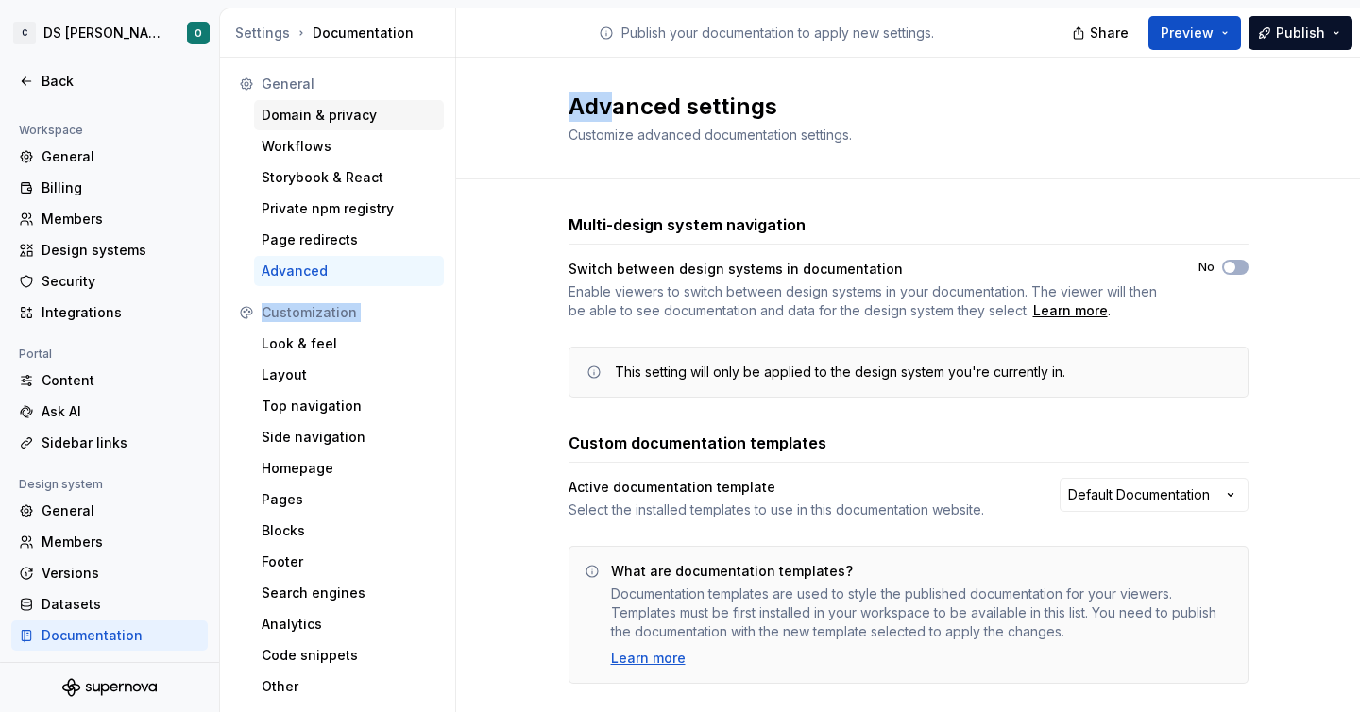
drag, startPoint x: 597, startPoint y: 97, endPoint x: 330, endPoint y: 115, distance: 267.9
click at [330, 115] on div "General Domain & privacy Workflows Storybook & React Private npm registry Page …" at bounding box center [790, 389] width 1140 height 663
click at [610, 212] on div "Multi-design system navigation Switch between design systems in documentation E…" at bounding box center [909, 467] width 680 height 576
drag, startPoint x: 621, startPoint y: 238, endPoint x: 1015, endPoint y: 251, distance: 395.1
click at [1015, 251] on div "Multi-design system navigation Switch between design systems in documentation E…" at bounding box center [909, 305] width 680 height 184
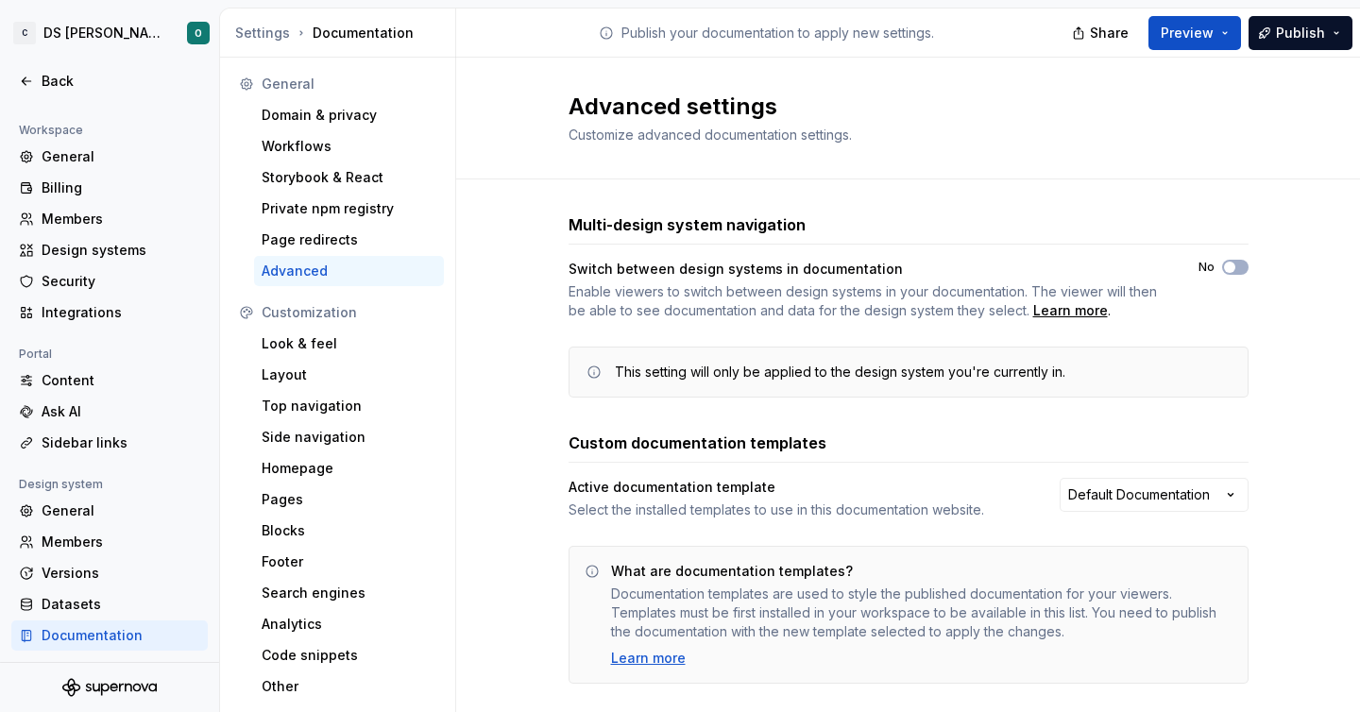
click at [975, 291] on div "Enable viewers to switch between design systems in your documentation. The view…" at bounding box center [867, 301] width 596 height 38
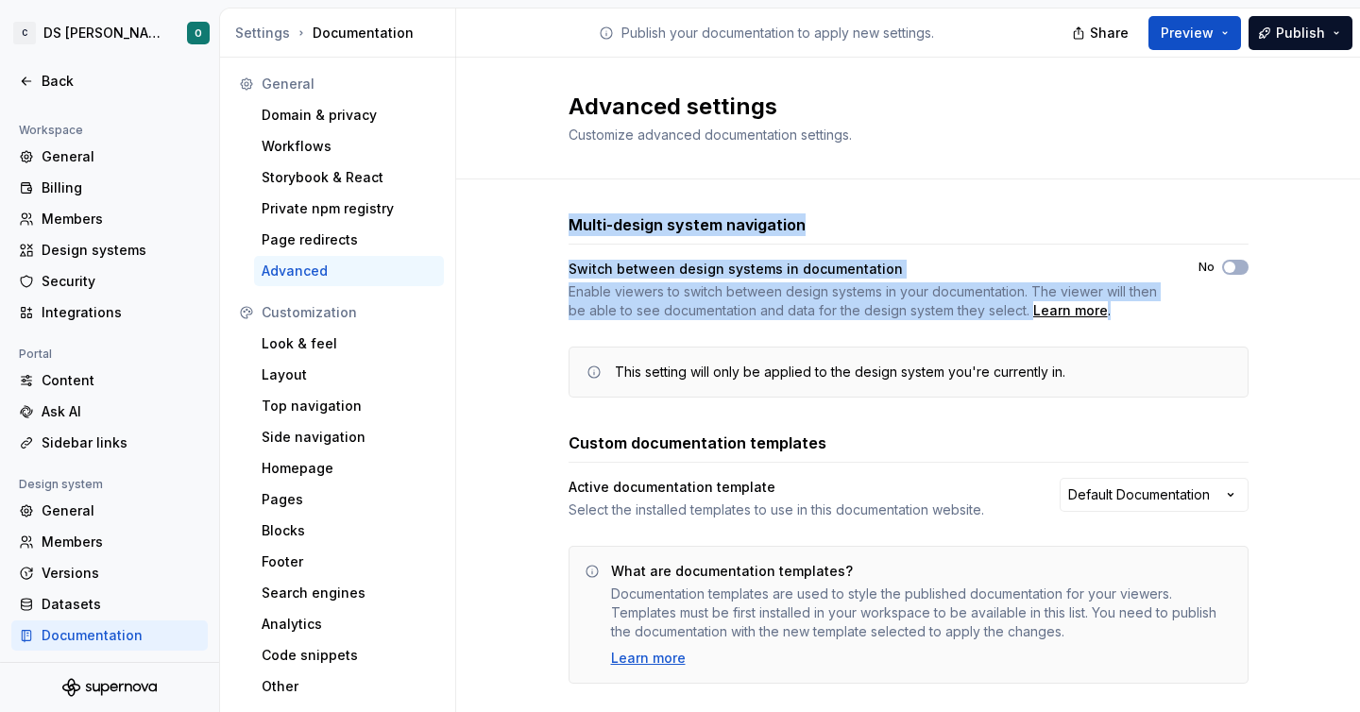
drag, startPoint x: 1094, startPoint y: 320, endPoint x: 564, endPoint y: 218, distance: 539.7
click at [564, 218] on div "Multi-design system navigation Switch between design systems in documentation E…" at bounding box center [908, 467] width 904 height 576
click at [500, 279] on div "Multi-design system navigation Switch between design systems in documentation E…" at bounding box center [908, 467] width 904 height 576
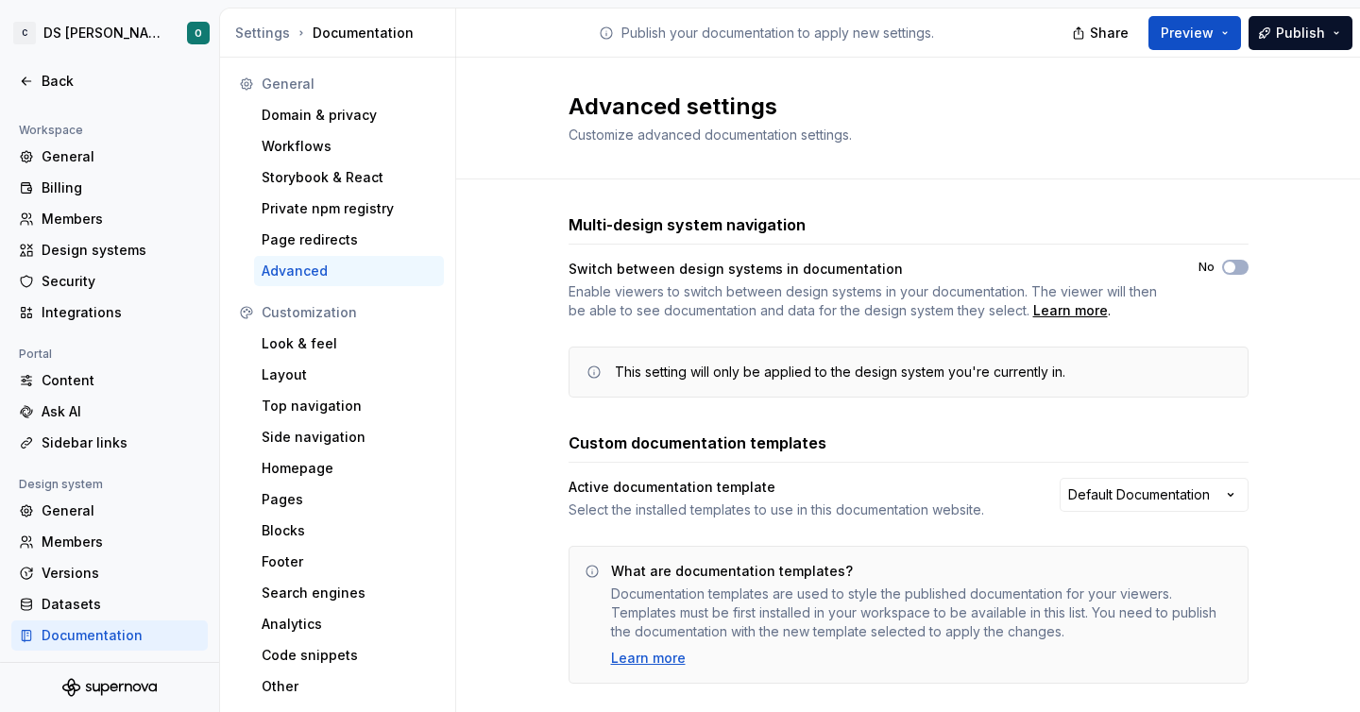
scroll to position [35, 0]
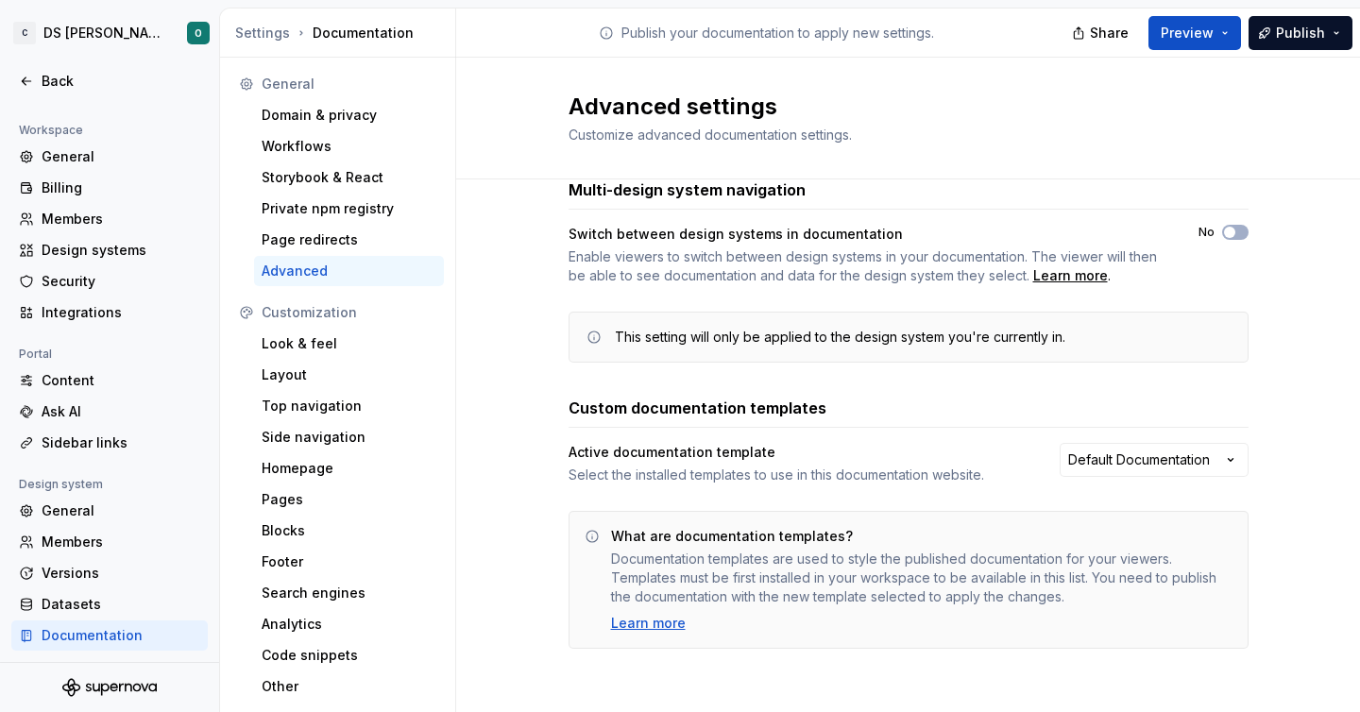
click at [1067, 607] on div "What are documentation templates? Documentation templates are used to style the…" at bounding box center [922, 580] width 622 height 106
click at [1229, 235] on span "button" at bounding box center [1229, 232] width 11 height 11
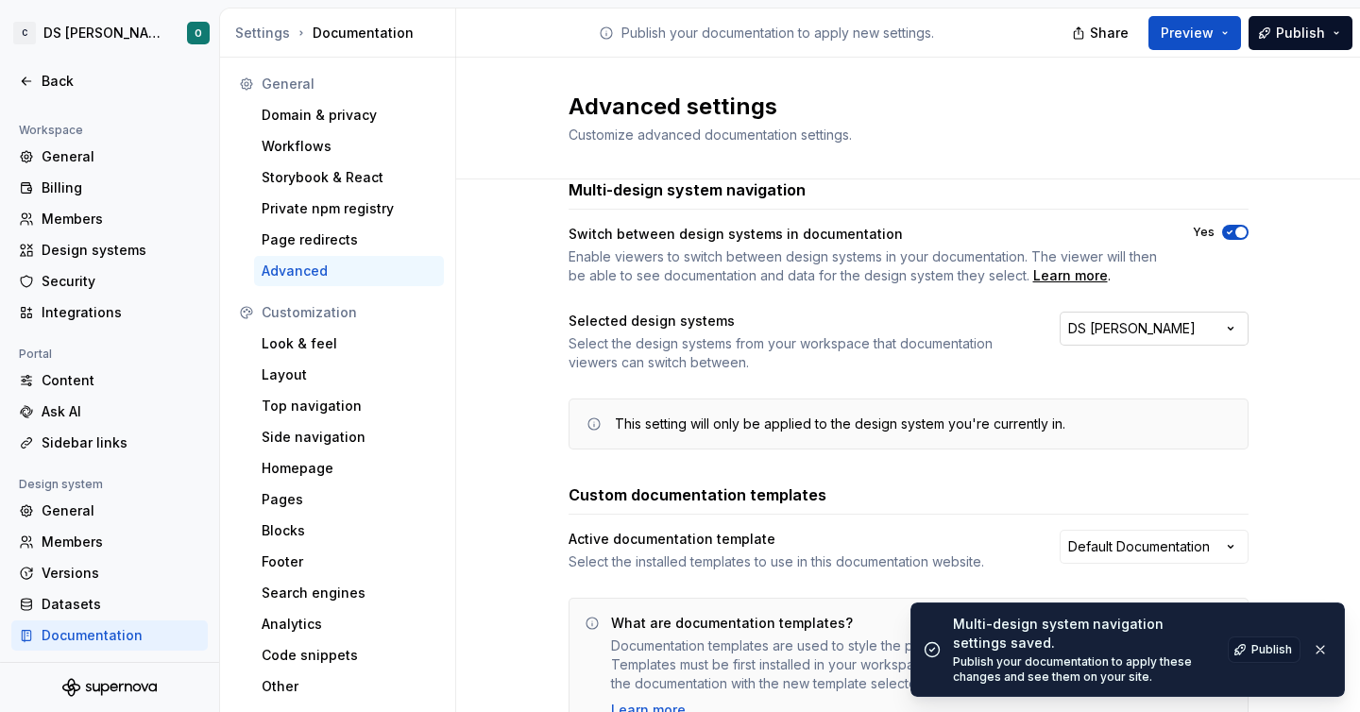
click at [1101, 319] on div "DS [PERSON_NAME]" at bounding box center [1132, 328] width 128 height 19
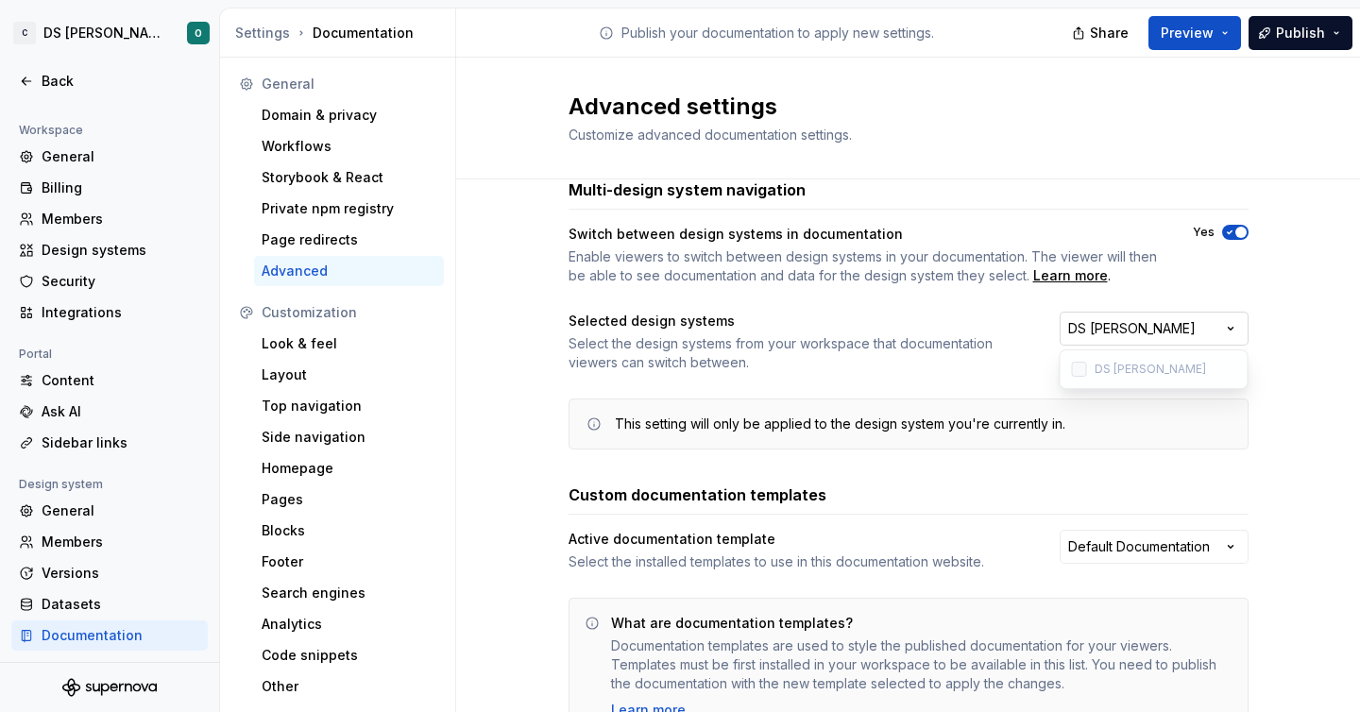
click at [1101, 319] on div "DS [PERSON_NAME]" at bounding box center [1132, 328] width 128 height 19
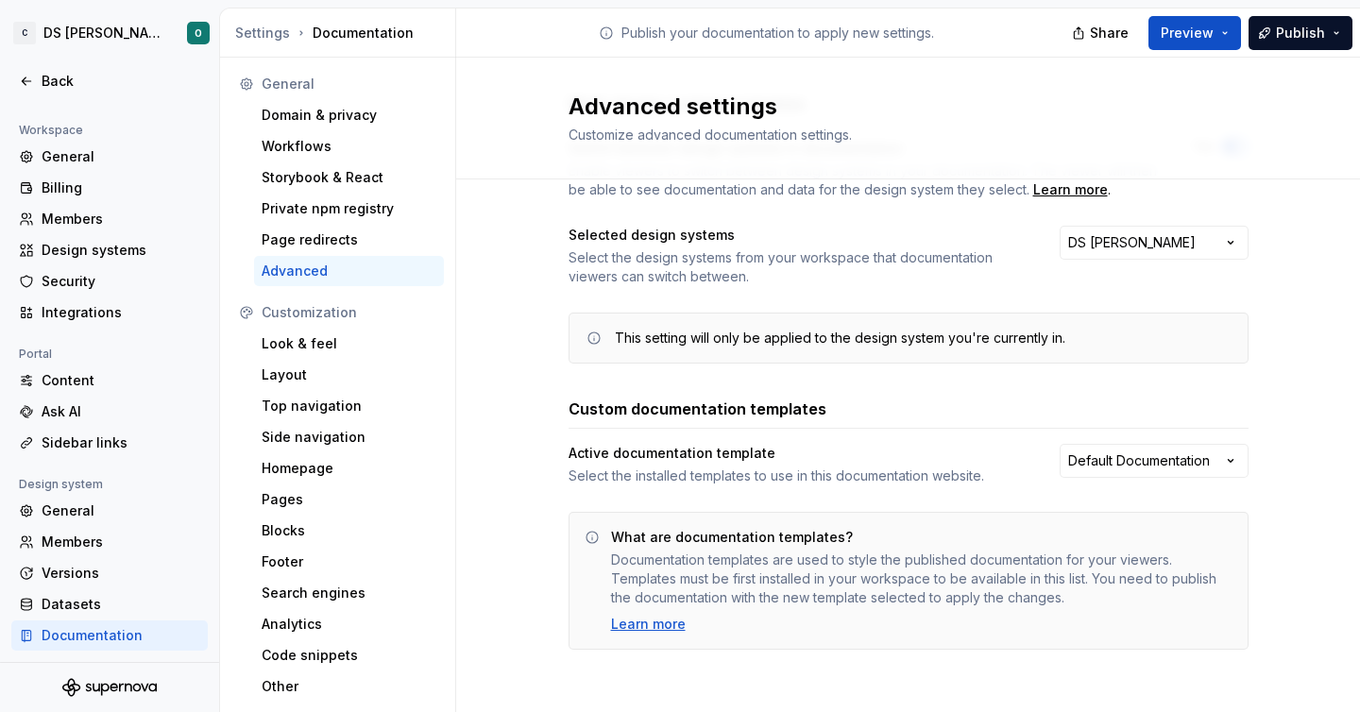
scroll to position [122, 0]
click at [1111, 456] on html "C DS Citeo O Back Account Profile Authentication Notifications Workspace Genera…" at bounding box center [680, 356] width 1360 height 712
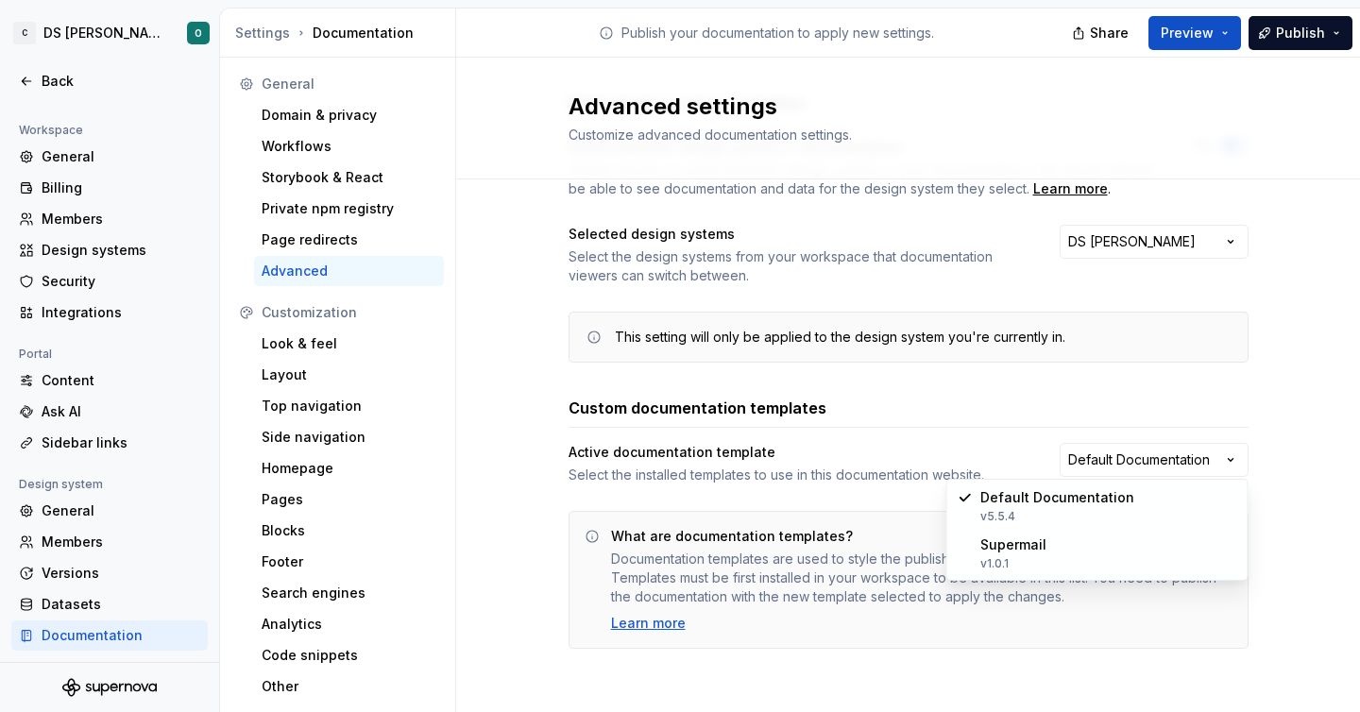
click at [1060, 398] on html "C DS Citeo O Back Account Profile Authentication Notifications Workspace Genera…" at bounding box center [680, 356] width 1360 height 712
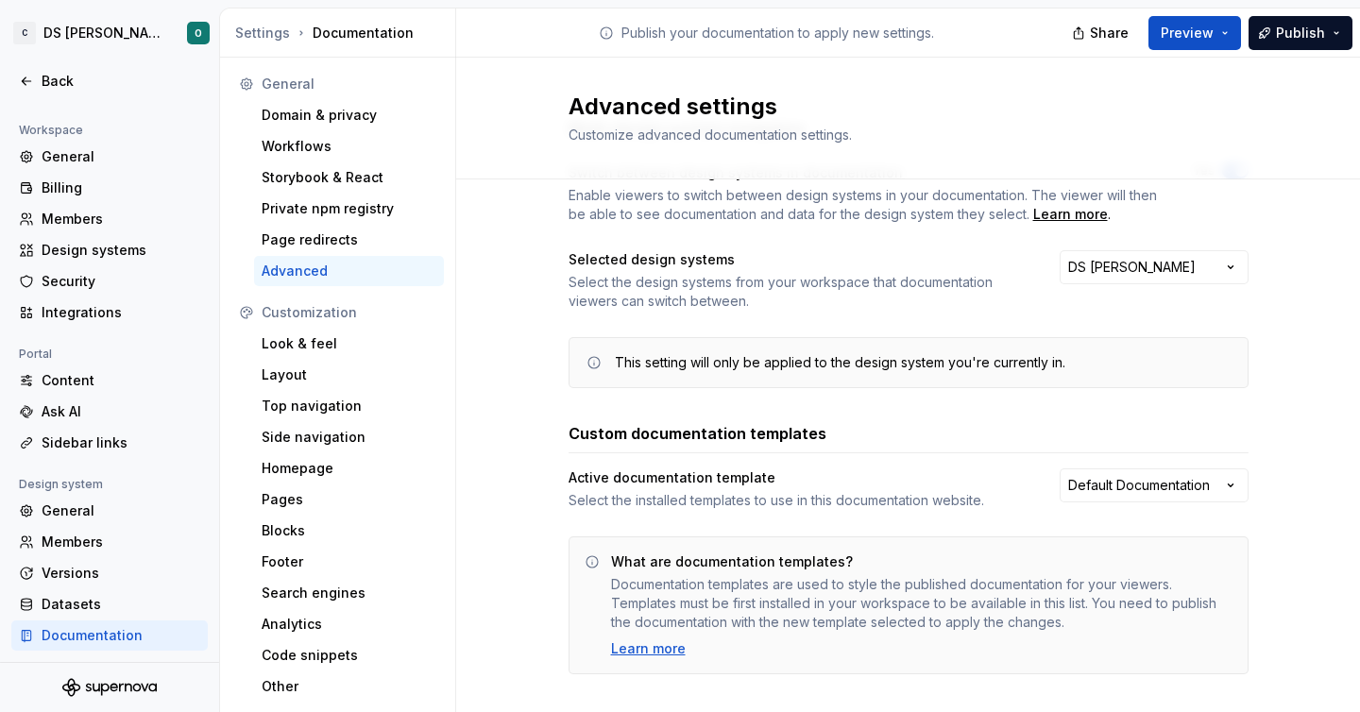
scroll to position [93, 0]
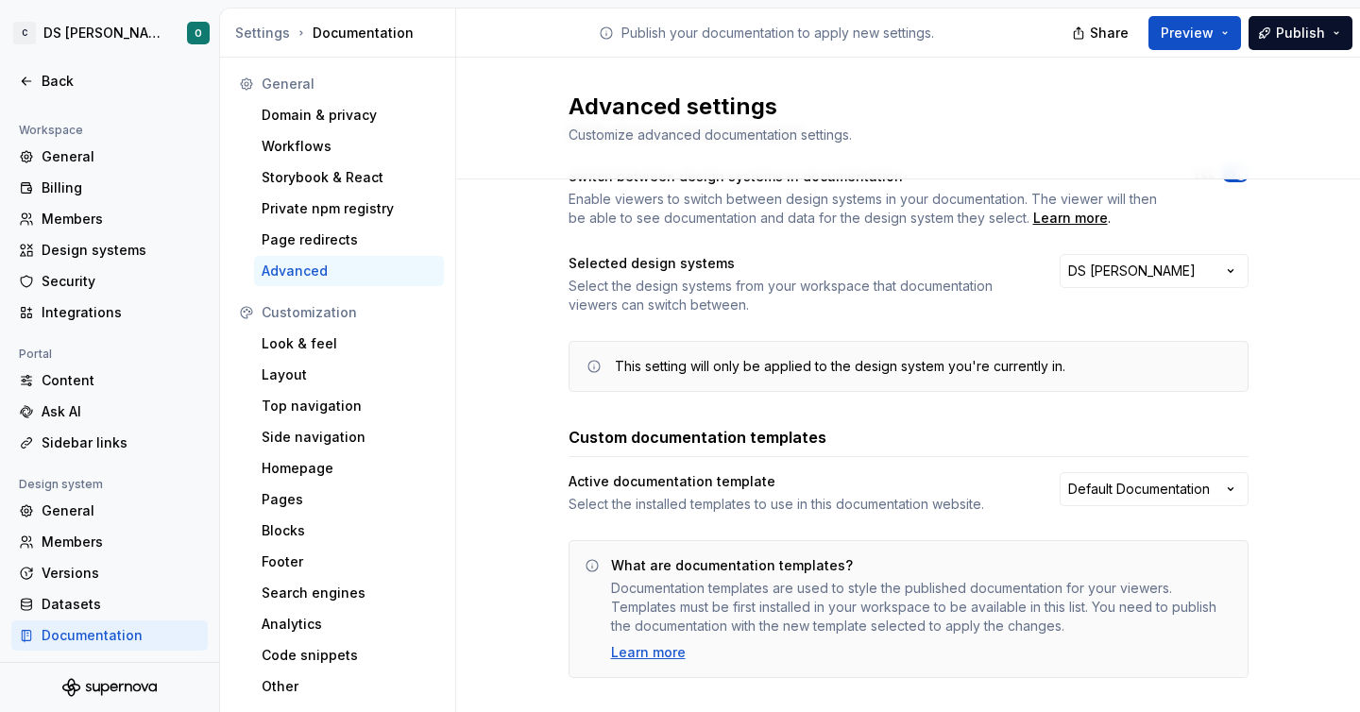
click at [1118, 89] on div "Advanced settings Customize advanced documentation settings." at bounding box center [908, 119] width 904 height 122
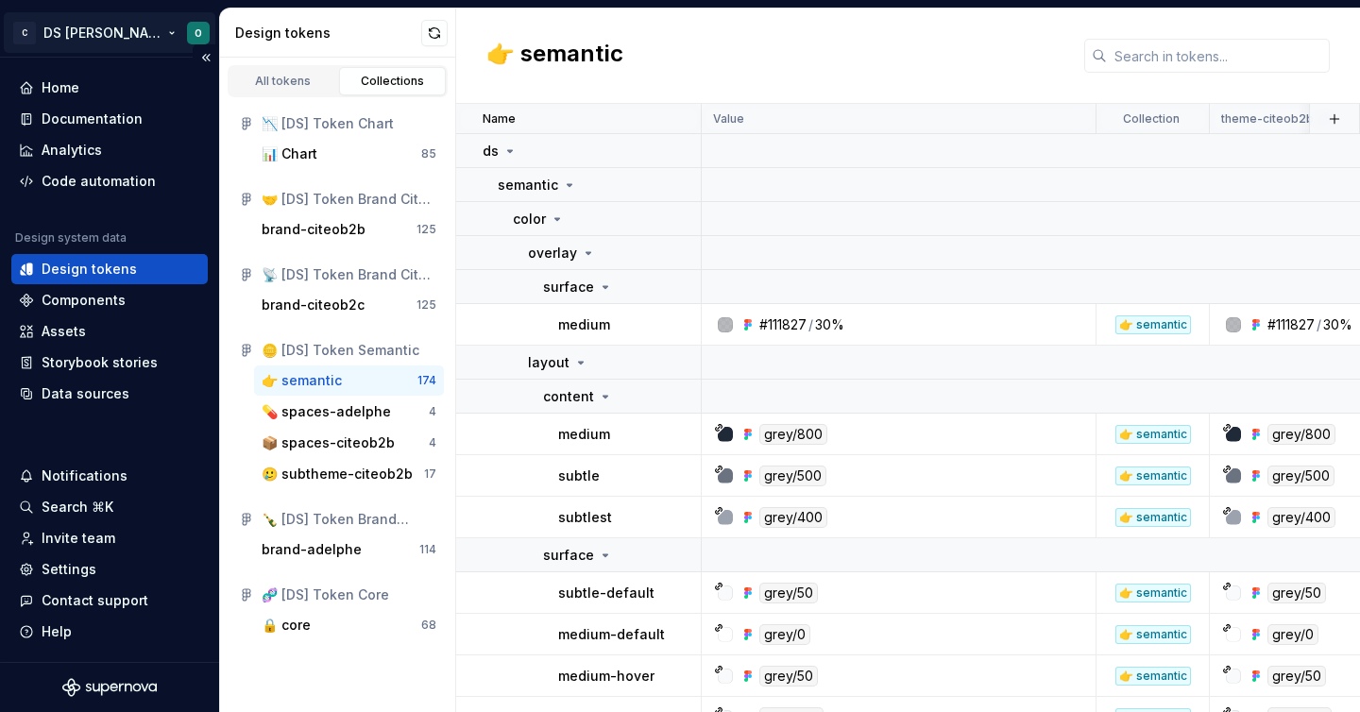
click at [96, 29] on html "C DS Citeo O Home Documentation Analytics Code automation Design system data De…" at bounding box center [680, 356] width 1360 height 712
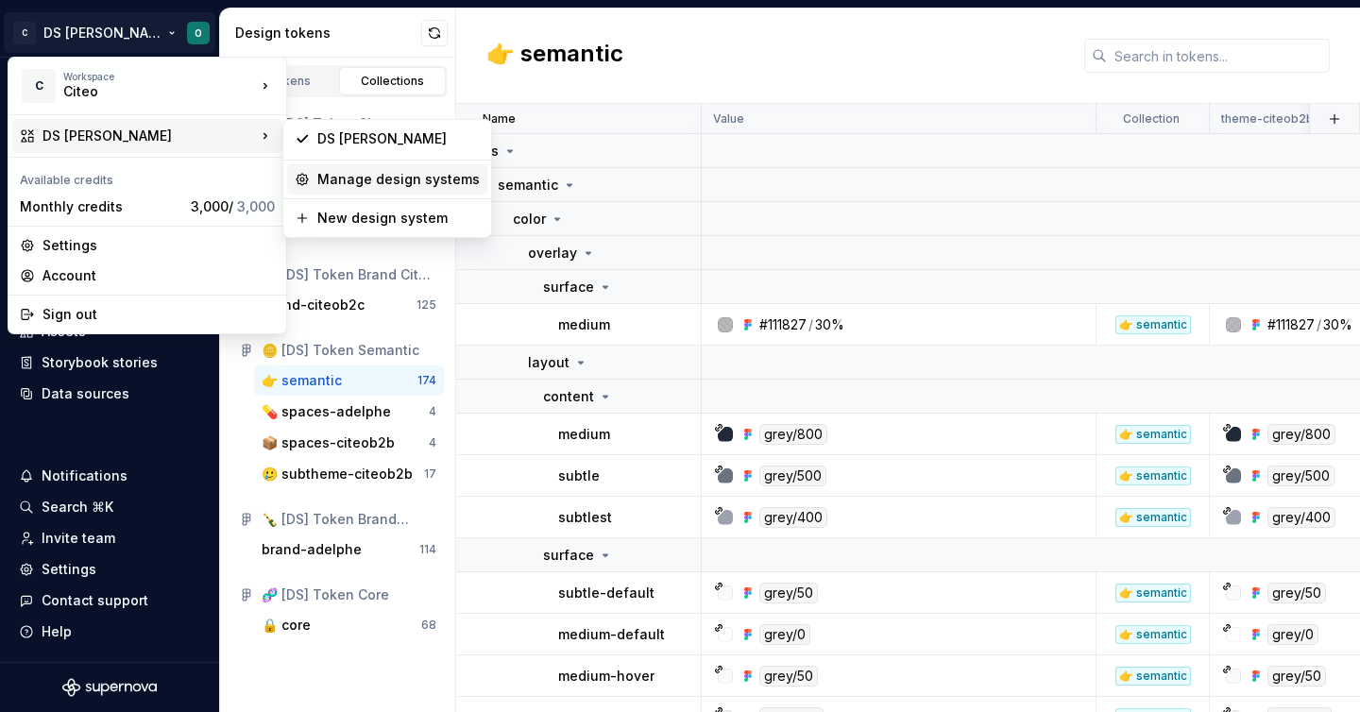
click at [387, 179] on div "Manage design systems" at bounding box center [398, 179] width 162 height 19
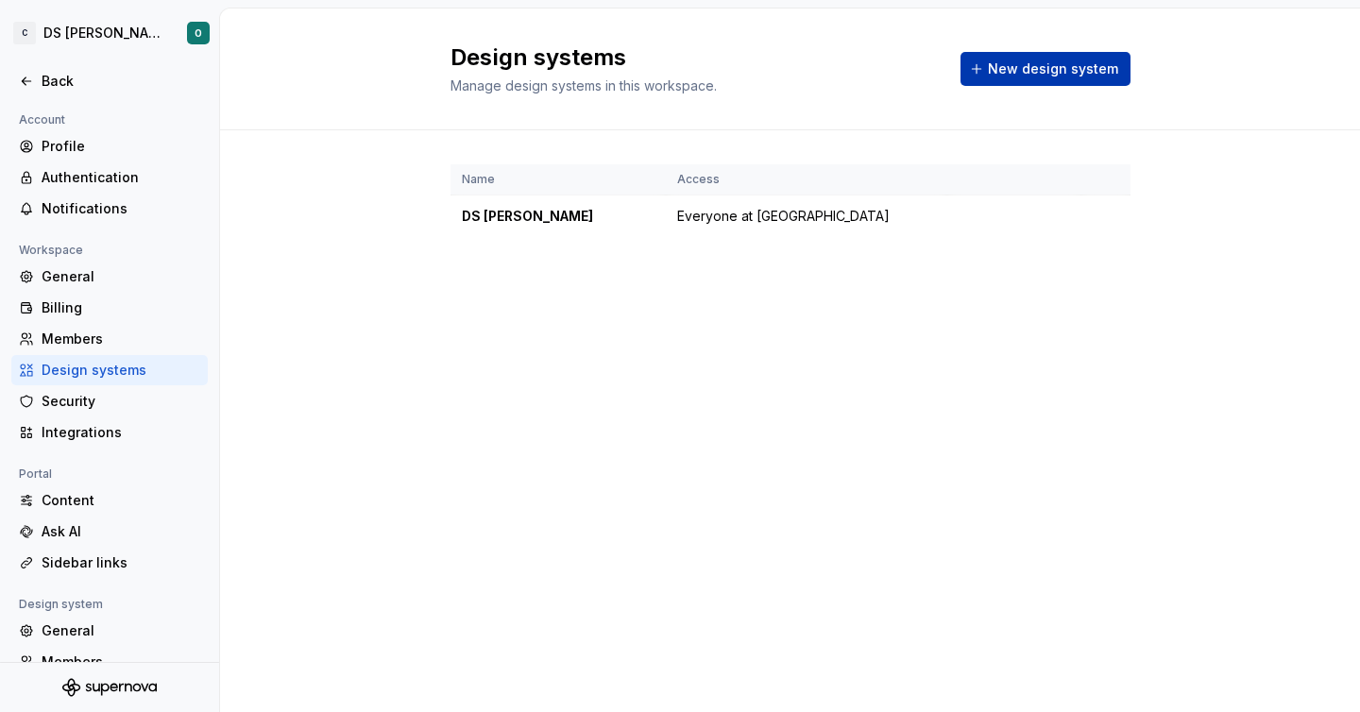
click at [998, 64] on span "New design system" at bounding box center [1053, 69] width 130 height 19
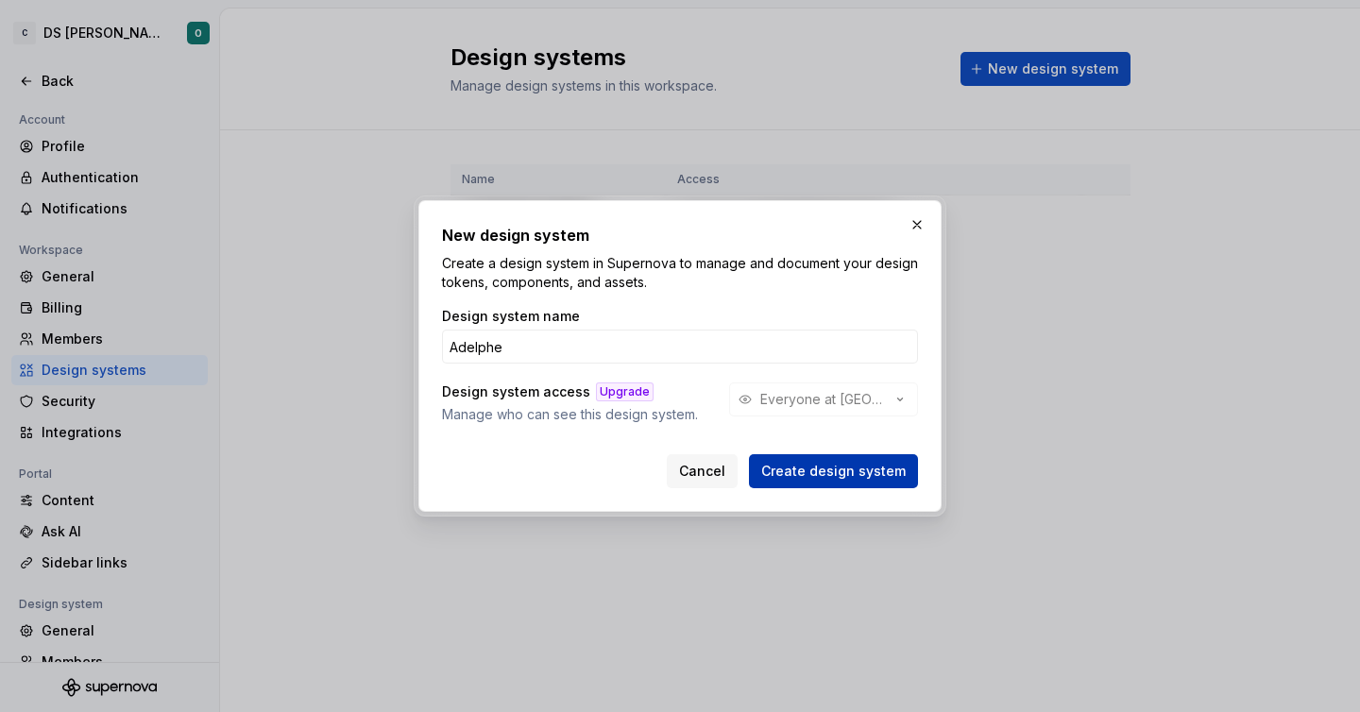
type input "Adelphe"
click at [851, 480] on span "Create design system" at bounding box center [833, 471] width 145 height 19
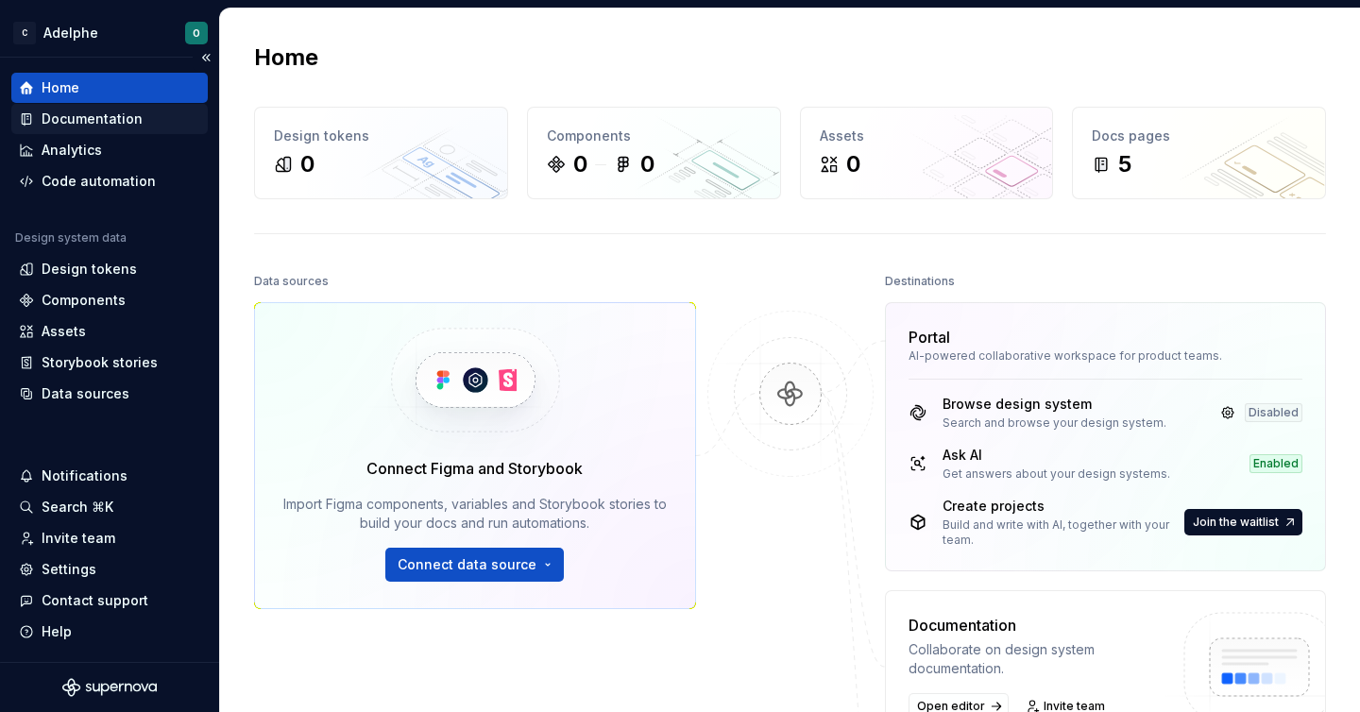
click at [60, 127] on div "Documentation" at bounding box center [92, 119] width 101 height 19
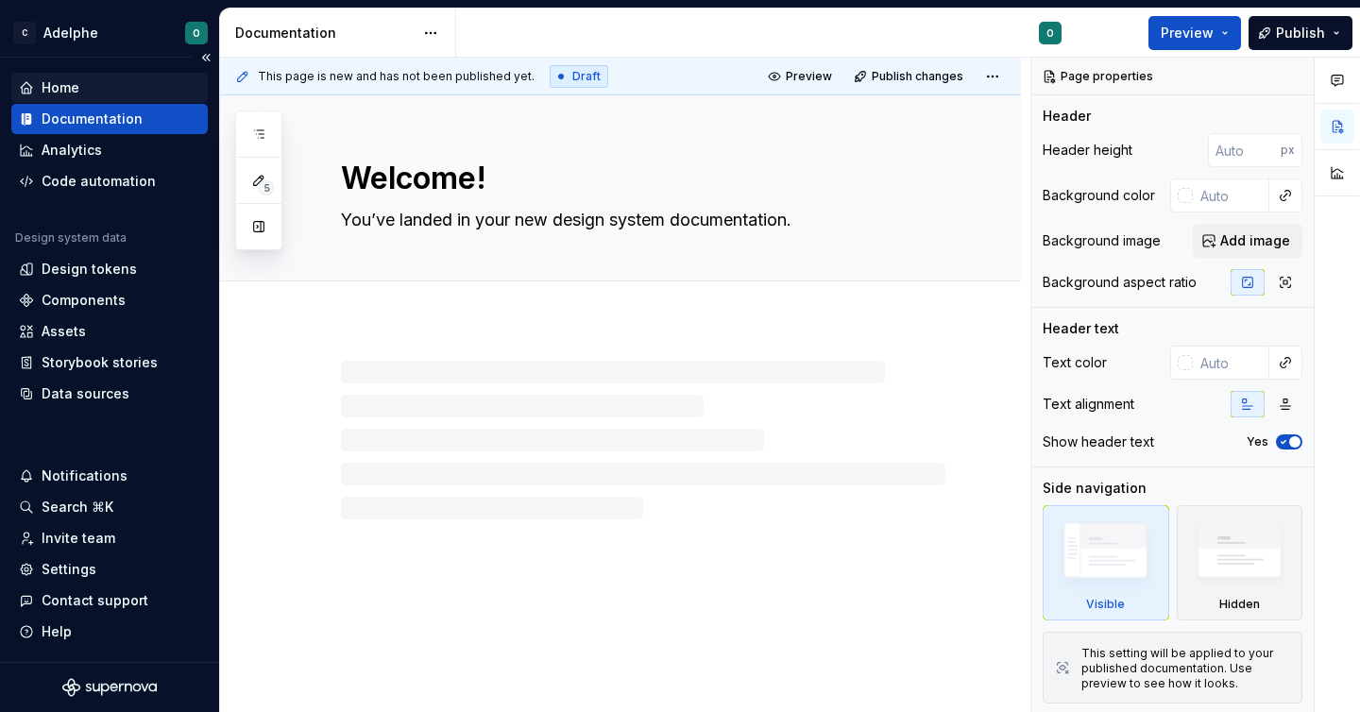
click at [74, 96] on div "Home" at bounding box center [61, 87] width 38 height 19
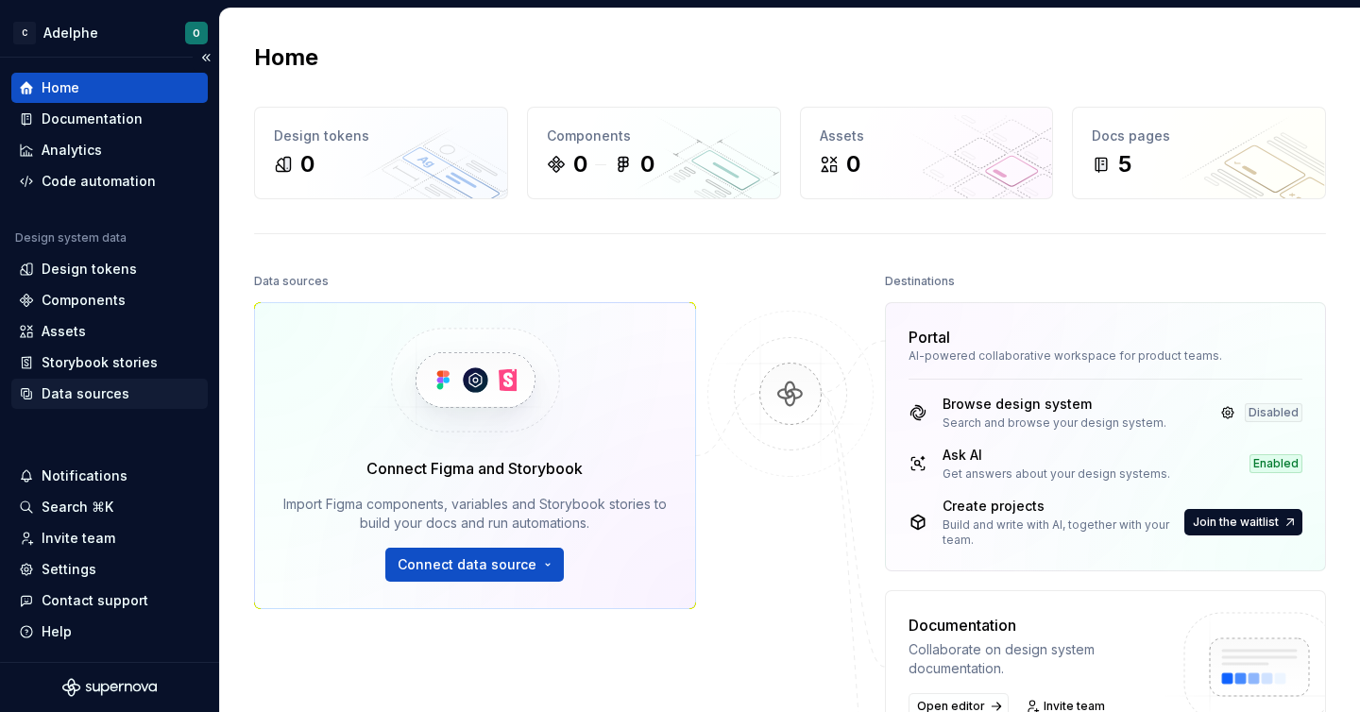
click at [63, 389] on div "Data sources" at bounding box center [86, 393] width 88 height 19
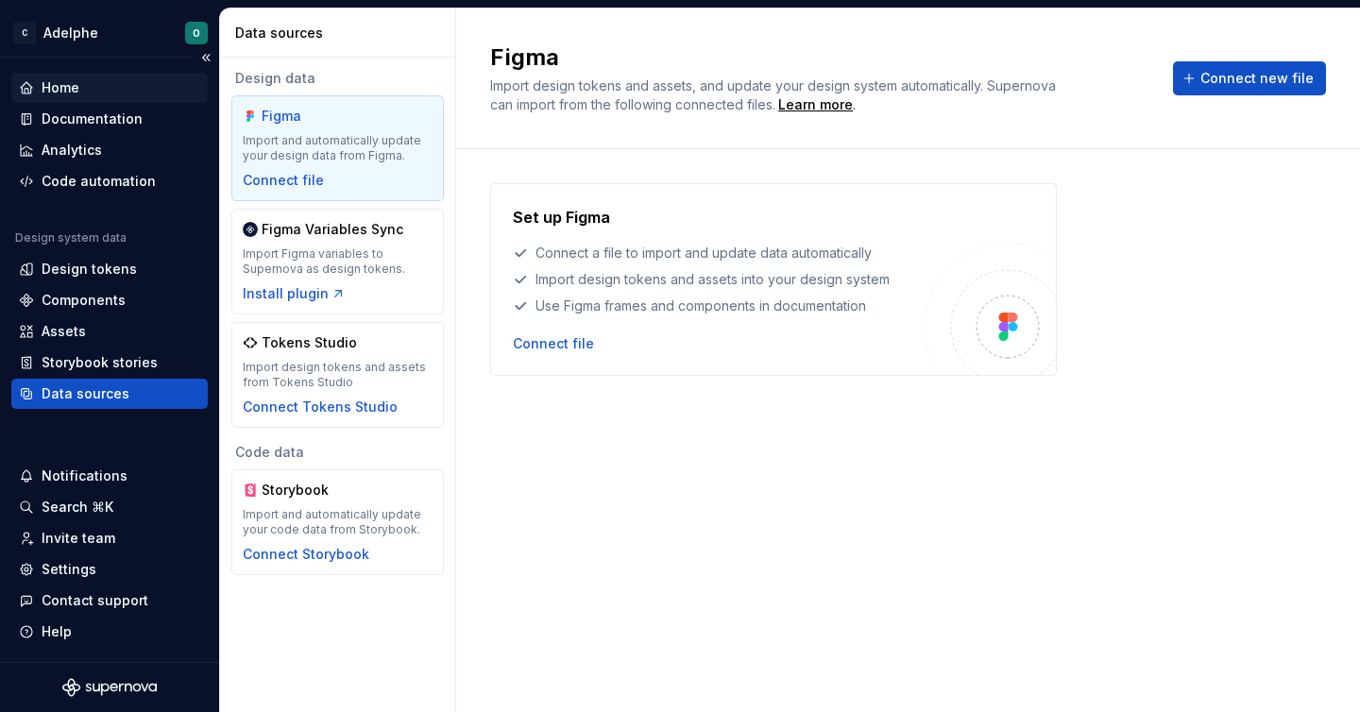
click at [108, 80] on div "Home" at bounding box center [109, 87] width 181 height 19
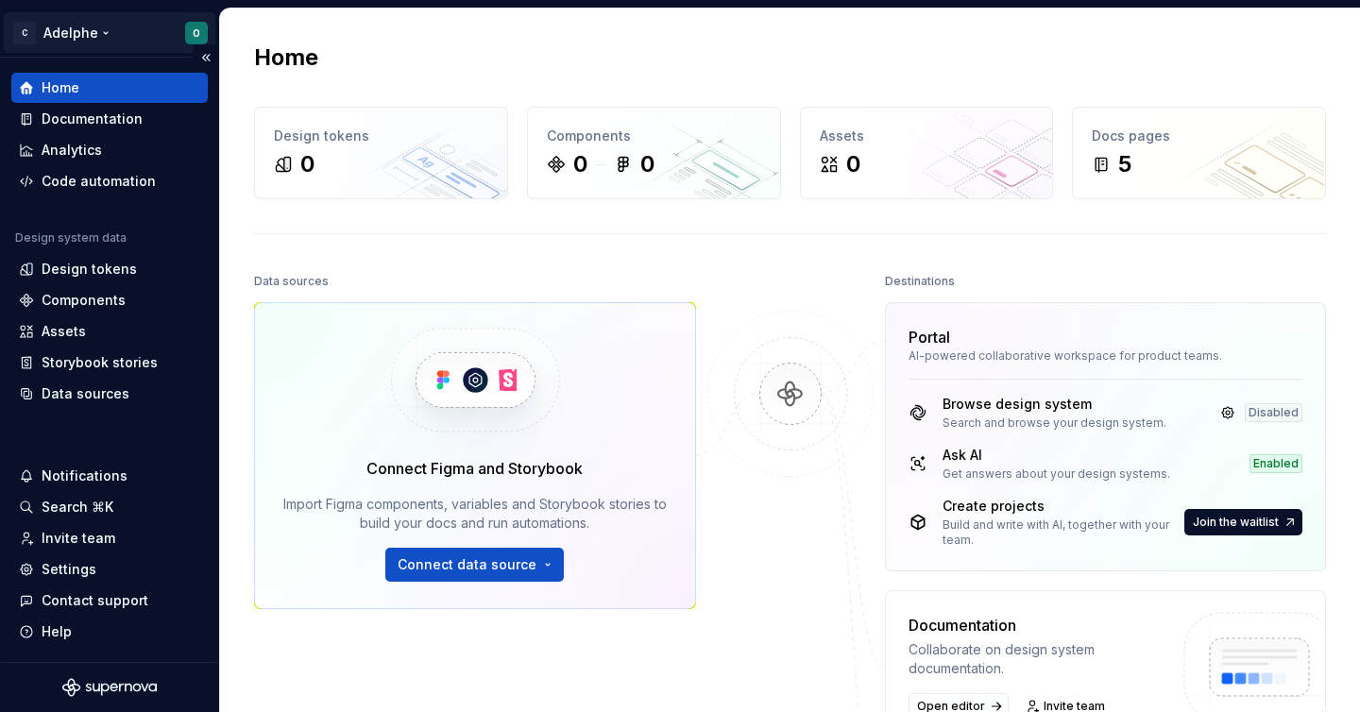
click at [83, 33] on html "C Adelphe O Home Documentation Analytics Code automation Design system data Des…" at bounding box center [680, 356] width 1360 height 712
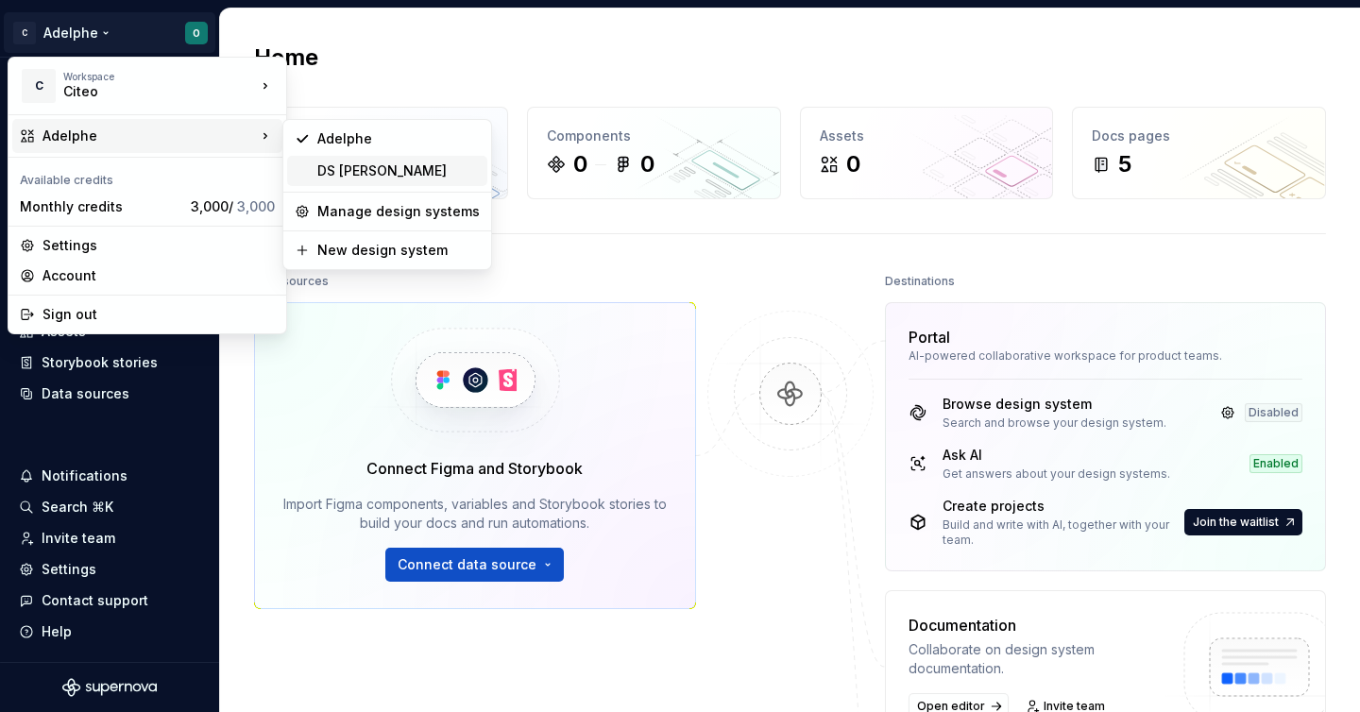
click at [342, 165] on div "DS [PERSON_NAME]" at bounding box center [398, 171] width 162 height 19
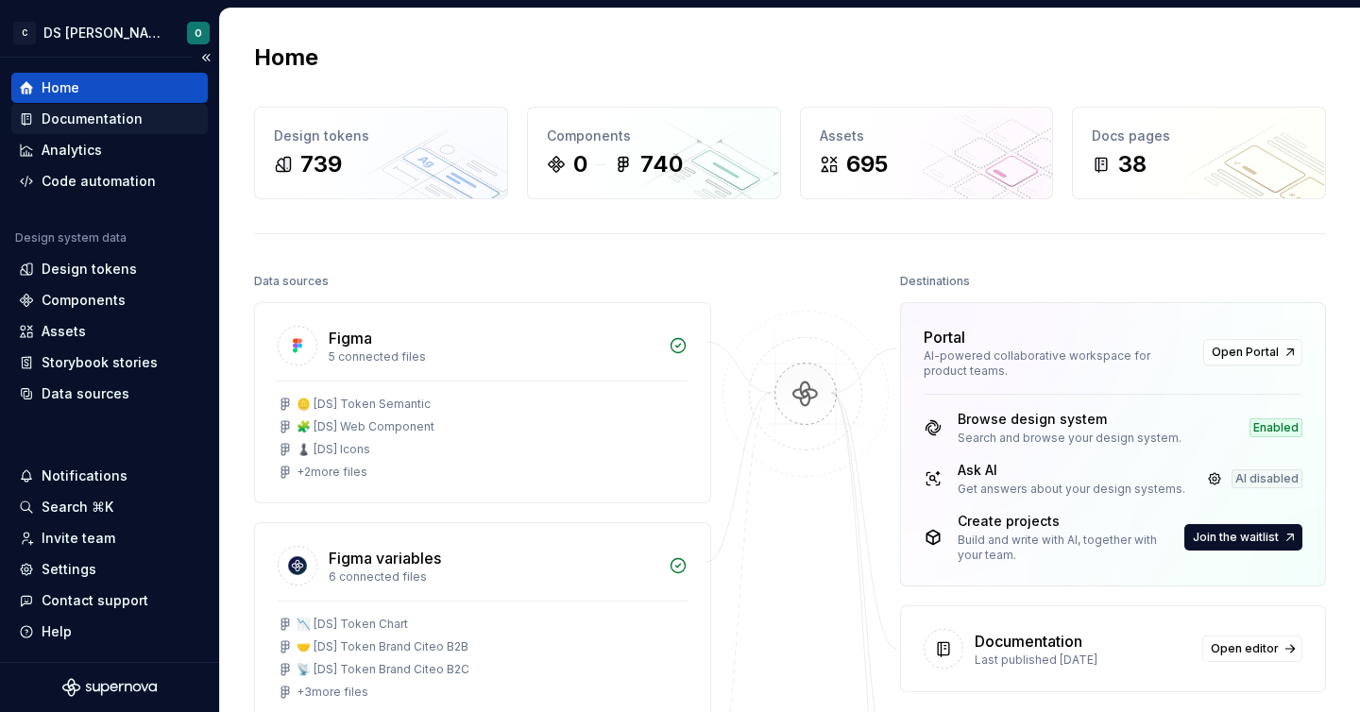
click at [119, 126] on div "Documentation" at bounding box center [92, 119] width 101 height 19
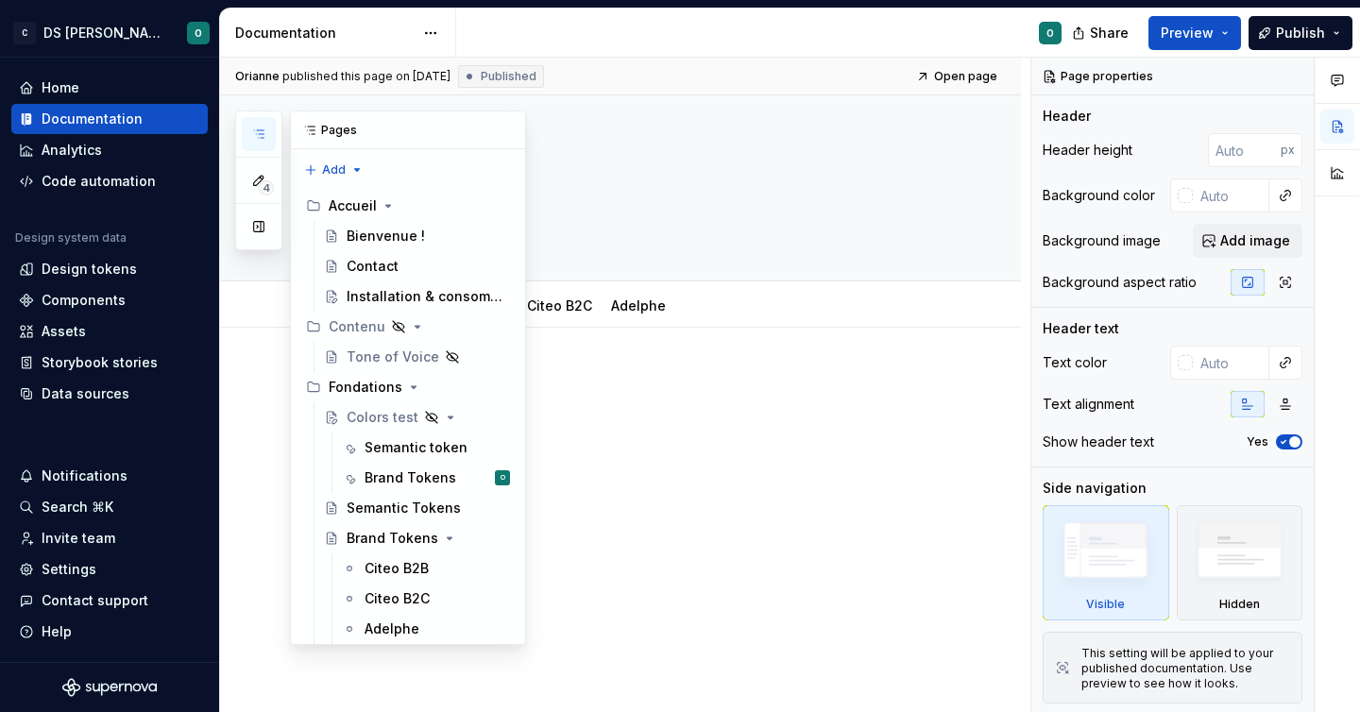
click at [265, 131] on icon "button" at bounding box center [258, 134] width 15 height 15
click at [368, 235] on div "Bienvenue !" at bounding box center [386, 236] width 78 height 19
click at [369, 294] on div "Installation & consommation" at bounding box center [400, 296] width 107 height 19
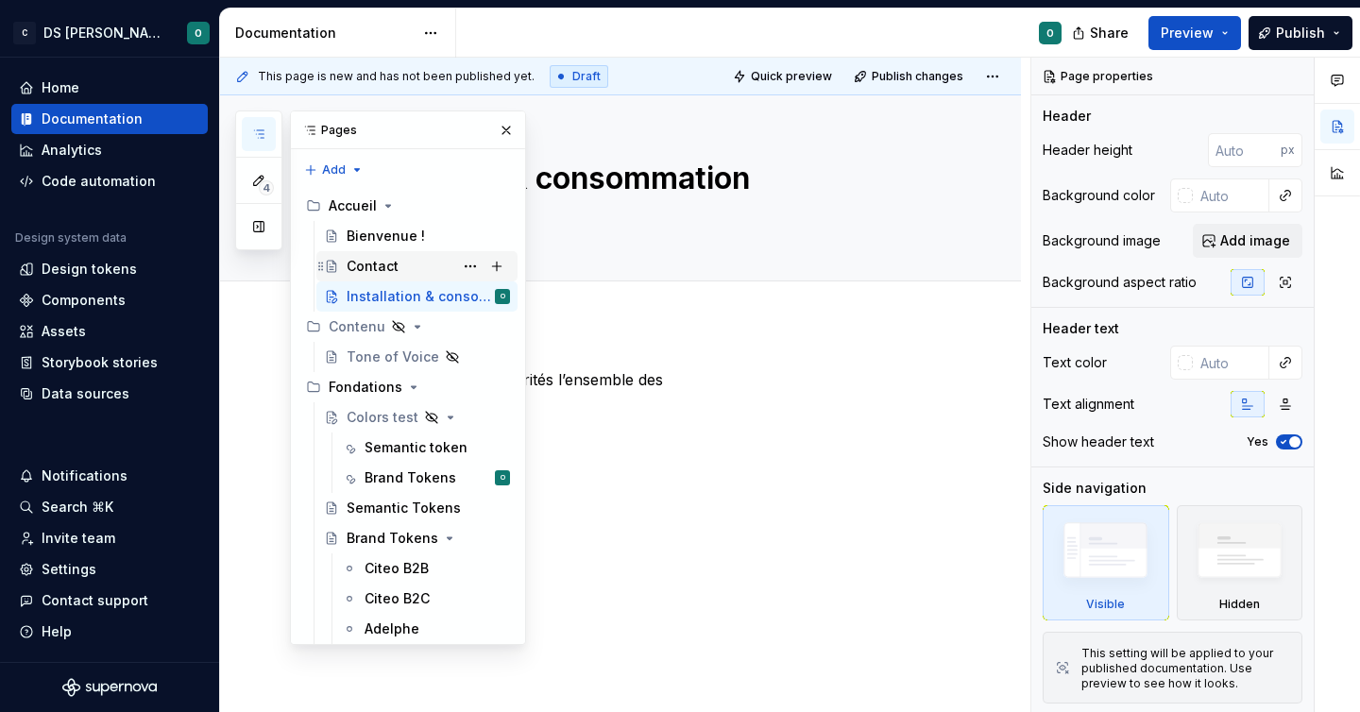
click at [363, 264] on div "Contact" at bounding box center [373, 266] width 52 height 19
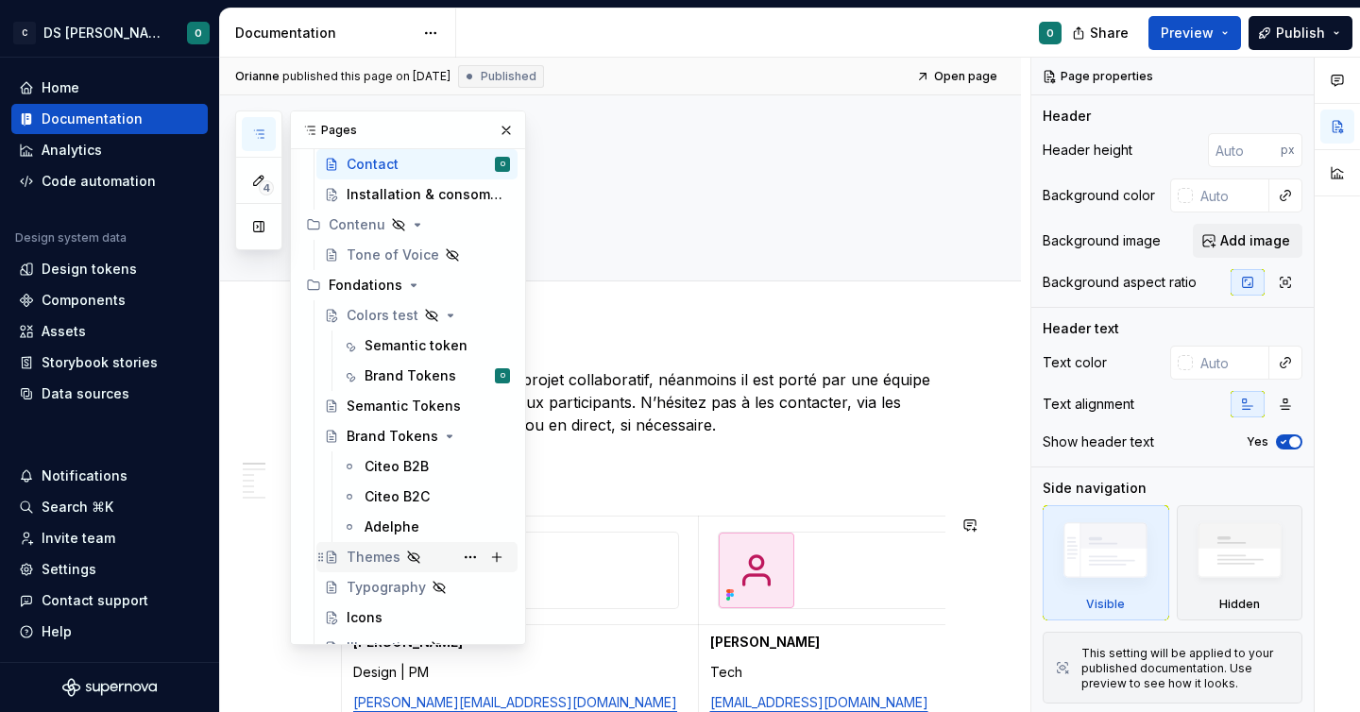
scroll to position [106, 0]
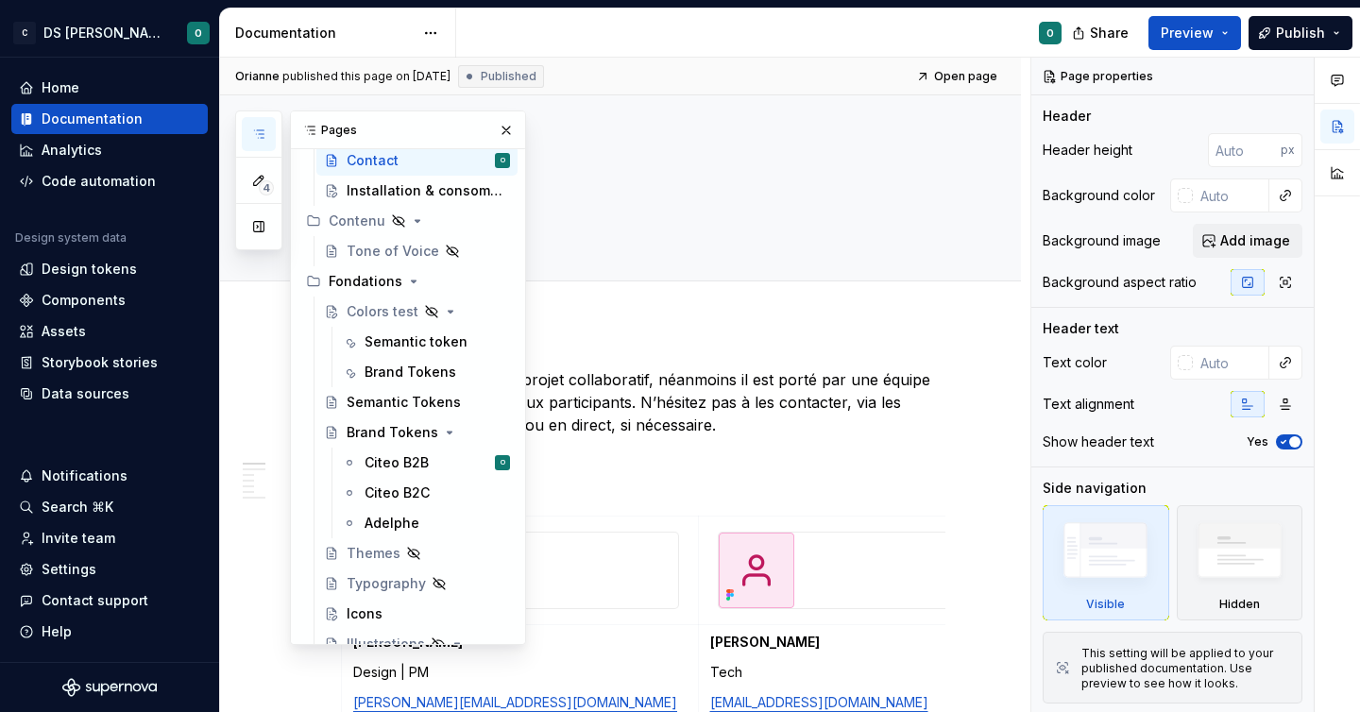
type textarea "*"
